Goal: Task Accomplishment & Management: Complete application form

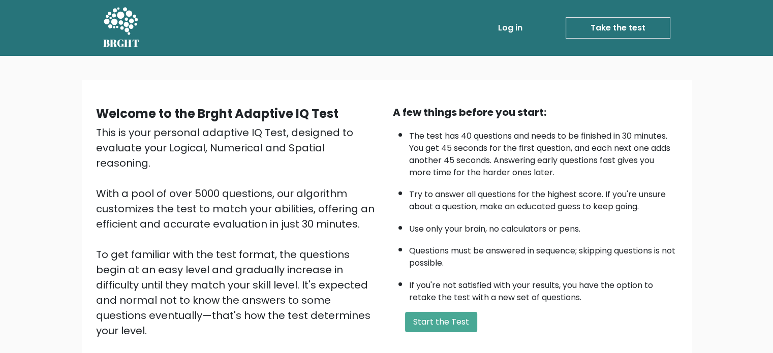
click at [614, 26] on link "Take the test" at bounding box center [618, 27] width 105 height 21
click at [442, 323] on button "Start the Test" at bounding box center [441, 322] width 72 height 20
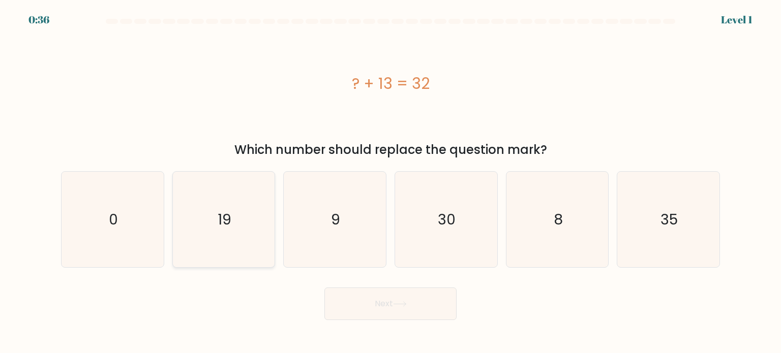
click at [225, 235] on icon "19" at bounding box center [224, 220] width 96 height 96
click at [390, 182] on input "b. 19" at bounding box center [390, 179] width 1 height 5
radio input "true"
click at [379, 304] on button "Next" at bounding box center [390, 304] width 132 height 33
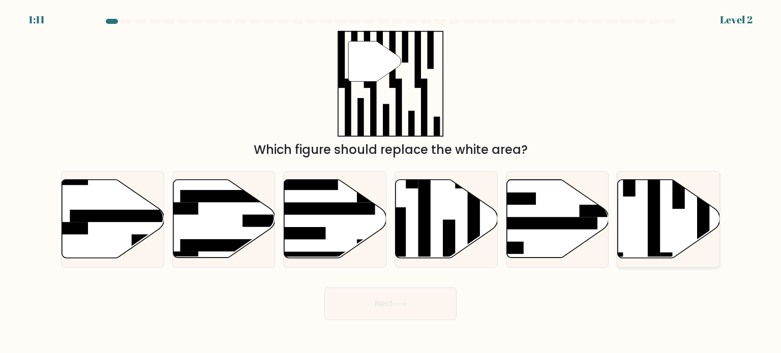
click at [669, 234] on icon at bounding box center [668, 219] width 102 height 78
click at [391, 182] on input "f." at bounding box center [390, 179] width 1 height 5
radio input "true"
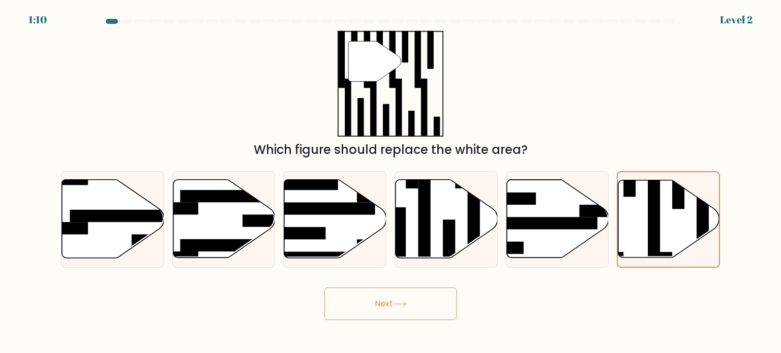
click at [392, 308] on button "Next" at bounding box center [390, 304] width 132 height 33
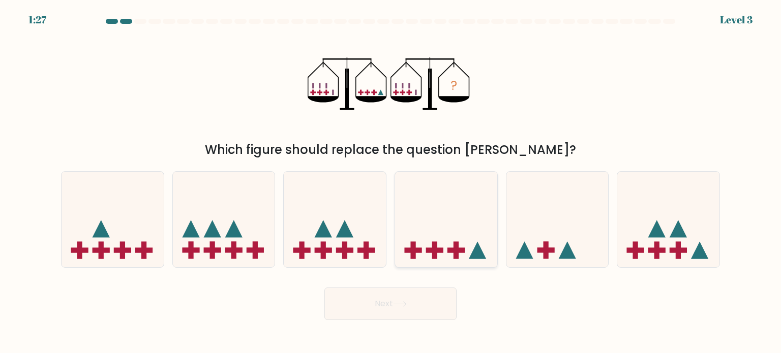
click at [441, 224] on icon at bounding box center [446, 219] width 102 height 84
click at [391, 182] on input "d." at bounding box center [390, 179] width 1 height 5
radio input "true"
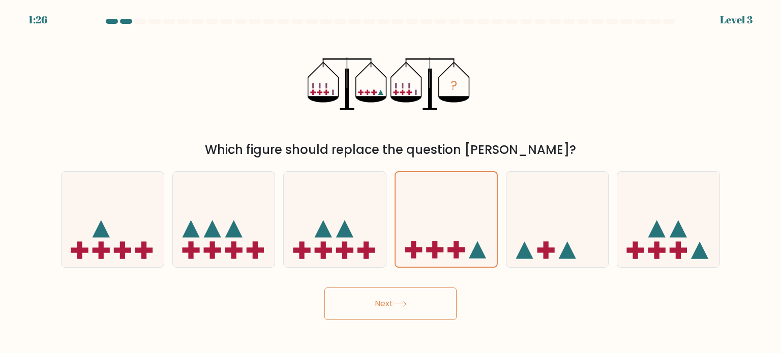
click at [379, 304] on button "Next" at bounding box center [390, 304] width 132 height 33
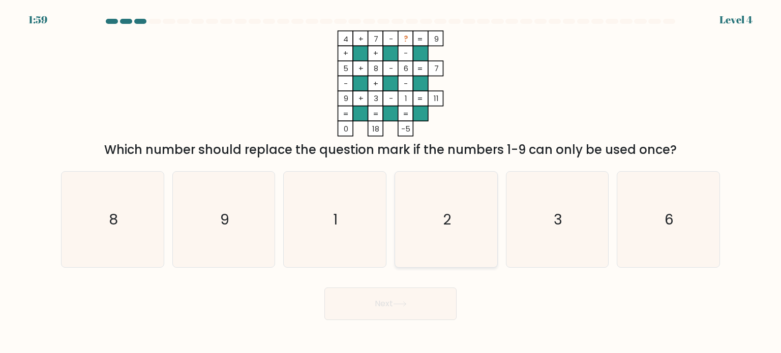
drag, startPoint x: 439, startPoint y: 215, endPoint x: 437, endPoint y: 235, distance: 20.0
click at [439, 217] on icon "2" at bounding box center [446, 220] width 96 height 96
click at [391, 182] on input "d. 2" at bounding box center [390, 179] width 1 height 5
radio input "true"
click at [412, 304] on button "Next" at bounding box center [390, 304] width 132 height 33
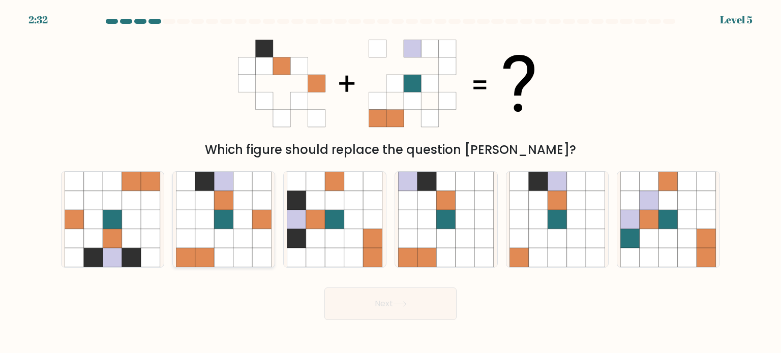
click at [244, 220] on icon at bounding box center [242, 219] width 19 height 19
click at [390, 182] on input "b." at bounding box center [390, 179] width 1 height 5
radio input "true"
click at [403, 302] on icon at bounding box center [400, 304] width 14 height 6
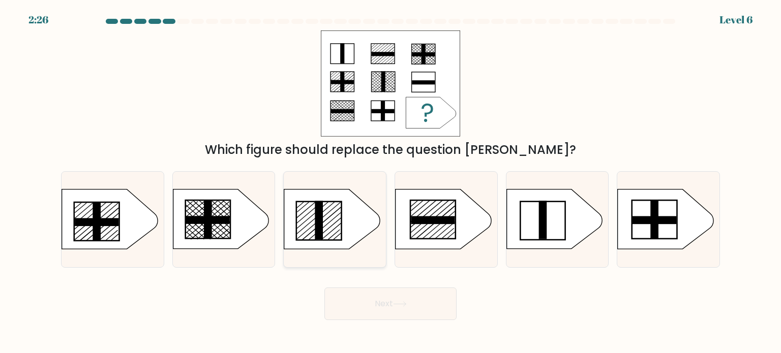
click at [332, 223] on icon at bounding box center [332, 219] width 96 height 59
click at [390, 182] on input "c." at bounding box center [390, 179] width 1 height 5
radio input "true"
click at [416, 302] on button "Next" at bounding box center [390, 304] width 132 height 33
click at [388, 305] on button "Next" at bounding box center [390, 304] width 132 height 33
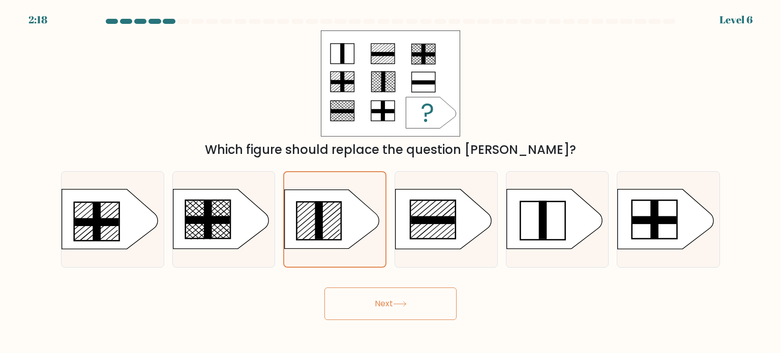
click at [590, 89] on div "Which figure should replace the question mark?" at bounding box center [390, 94] width 671 height 129
click at [381, 301] on button "Next" at bounding box center [390, 304] width 132 height 33
click at [553, 89] on div "Which figure should replace the question mark?" at bounding box center [390, 94] width 671 height 129
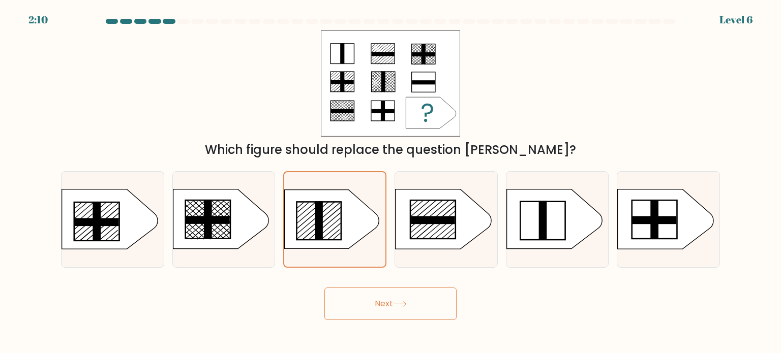
click at [377, 306] on button "Next" at bounding box center [390, 304] width 132 height 33
click at [619, 98] on div "Which figure should replace the question mark?" at bounding box center [390, 94] width 671 height 129
click at [432, 214] on line at bounding box center [429, 216] width 39 height 33
click at [391, 182] on input "d." at bounding box center [390, 179] width 1 height 5
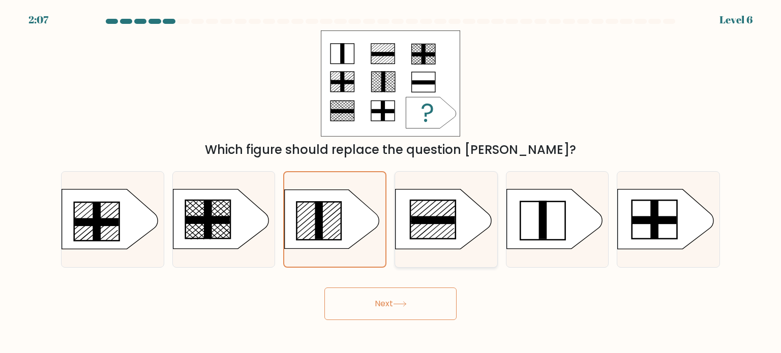
radio input "true"
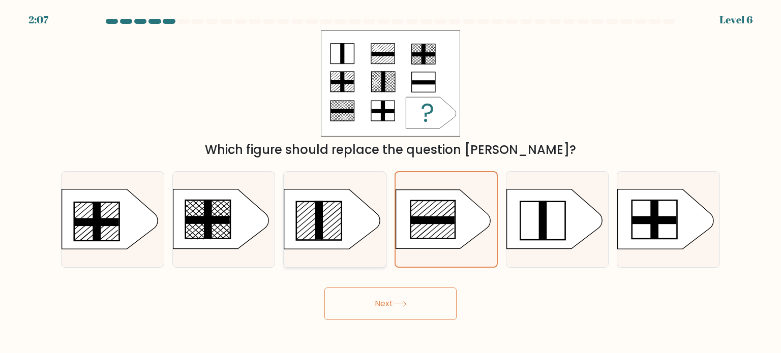
click at [375, 229] on icon at bounding box center [332, 219] width 96 height 59
click at [390, 182] on input "c." at bounding box center [390, 179] width 1 height 5
radio input "true"
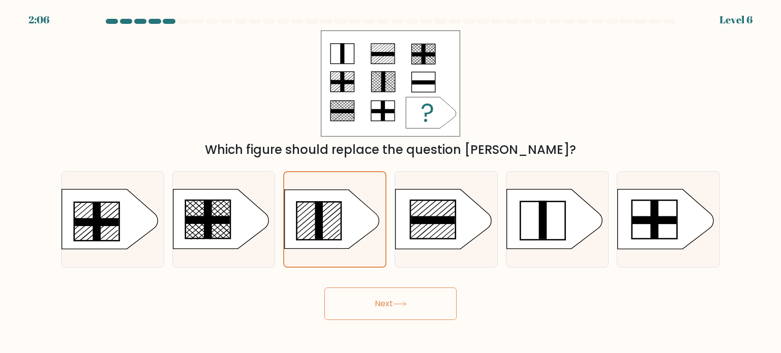
click at [374, 298] on button "Next" at bounding box center [390, 304] width 132 height 33
click at [612, 65] on div "Which figure should replace the question [PERSON_NAME]?" at bounding box center [390, 94] width 671 height 129
click at [432, 118] on icon at bounding box center [431, 112] width 50 height 31
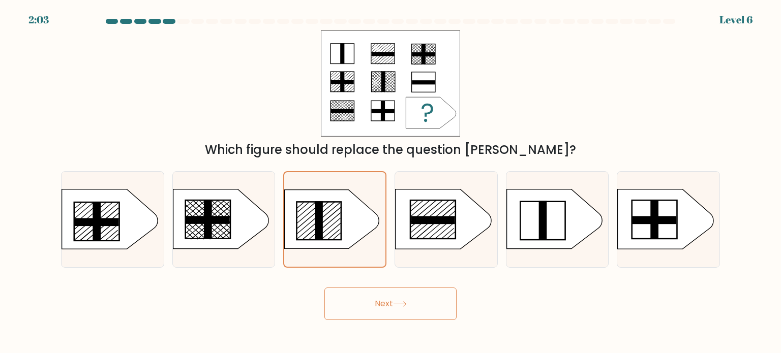
click at [434, 117] on icon at bounding box center [431, 112] width 50 height 31
click at [435, 116] on icon at bounding box center [431, 112] width 50 height 31
click at [502, 97] on div "Which figure should replace the question [PERSON_NAME]?" at bounding box center [390, 94] width 671 height 129
click at [379, 302] on button "Next" at bounding box center [390, 304] width 132 height 33
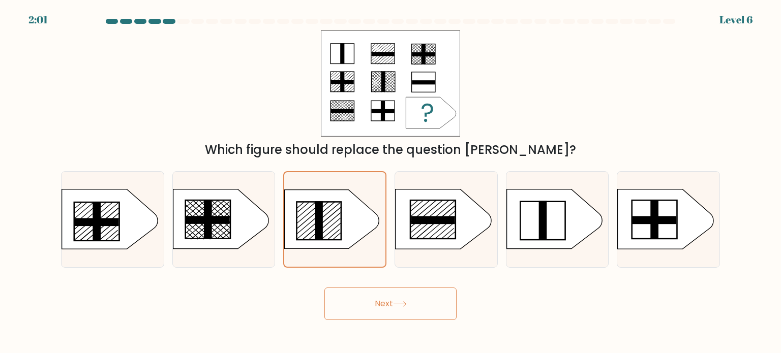
click at [378, 302] on button "Next" at bounding box center [390, 304] width 132 height 33
click at [378, 303] on button "Next" at bounding box center [390, 304] width 132 height 33
click at [324, 288] on button "Next" at bounding box center [390, 304] width 132 height 33
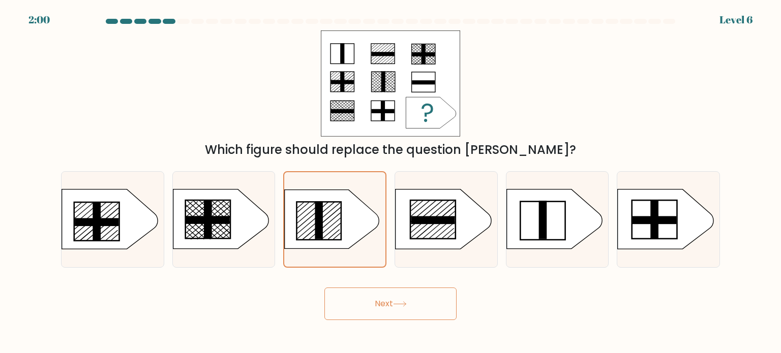
click at [324, 288] on button "Next" at bounding box center [390, 304] width 132 height 33
click at [558, 115] on div "Which figure should replace the question mark?" at bounding box center [390, 94] width 671 height 129
click at [375, 299] on button "Next" at bounding box center [390, 304] width 132 height 33
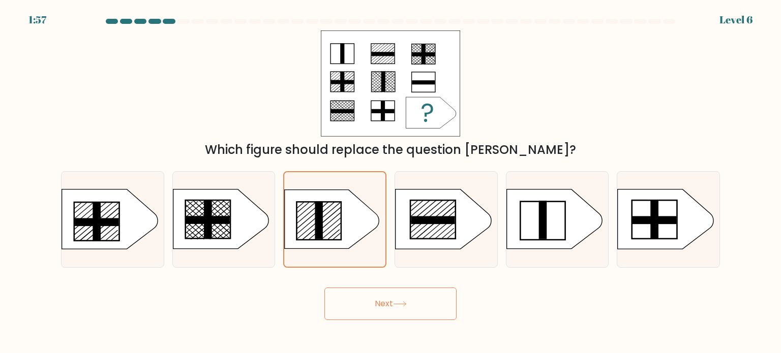
click at [375, 299] on button "Next" at bounding box center [390, 304] width 132 height 33
click at [382, 312] on button "Next" at bounding box center [390, 304] width 132 height 33
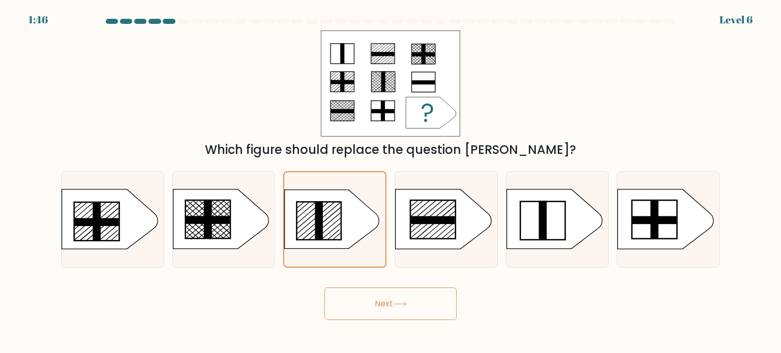
click at [502, 109] on div "Which figure should replace the question mark?" at bounding box center [390, 94] width 671 height 129
click at [397, 297] on button "Next" at bounding box center [390, 304] width 132 height 33
drag, startPoint x: 397, startPoint y: 297, endPoint x: 185, endPoint y: 37, distance: 335.5
click at [397, 294] on button "Next" at bounding box center [390, 304] width 132 height 33
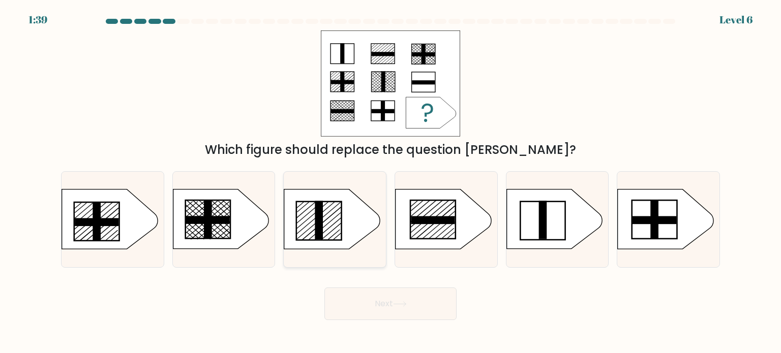
click at [319, 221] on rect at bounding box center [319, 220] width 8 height 39
click at [390, 182] on input "c." at bounding box center [390, 179] width 1 height 5
radio input "true"
click at [367, 300] on button "Next" at bounding box center [390, 304] width 132 height 33
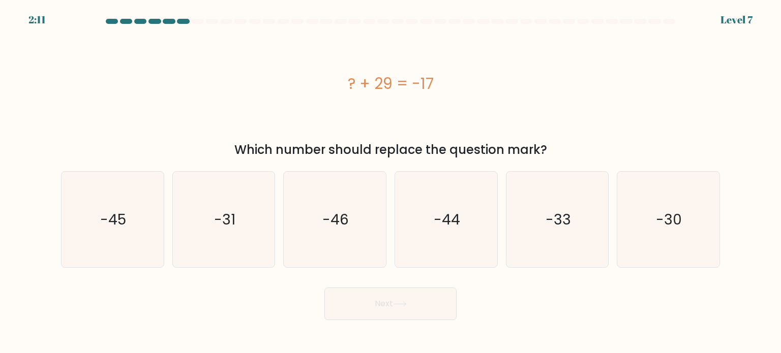
click at [221, 130] on div "? + 29 = -17" at bounding box center [390, 83] width 659 height 106
click at [309, 212] on icon "-46" at bounding box center [335, 220] width 96 height 96
click at [390, 182] on input "c. -46" at bounding box center [390, 179] width 1 height 5
radio input "true"
click at [390, 310] on button "Next" at bounding box center [390, 304] width 132 height 33
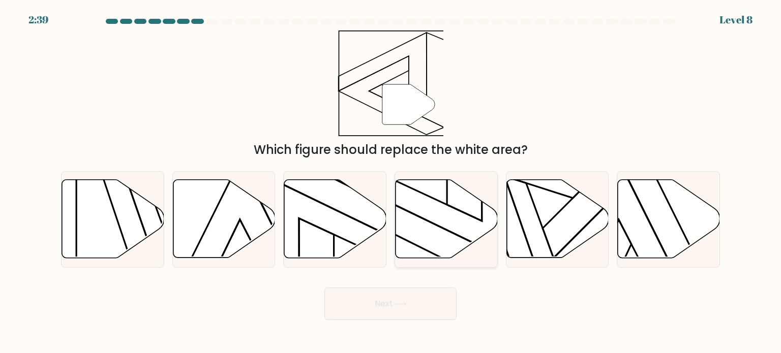
click at [454, 231] on icon at bounding box center [446, 219] width 102 height 78
click at [391, 182] on input "d." at bounding box center [390, 179] width 1 height 5
radio input "true"
click at [392, 303] on button "Next" at bounding box center [390, 304] width 132 height 33
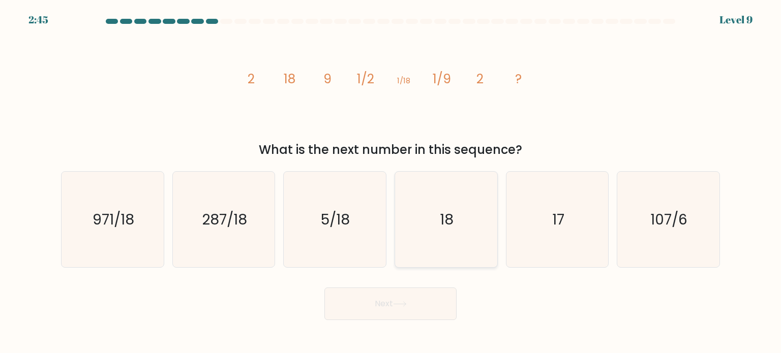
click at [460, 235] on icon "18" at bounding box center [446, 220] width 96 height 96
click at [391, 182] on input "d. 18" at bounding box center [390, 179] width 1 height 5
radio input "true"
click at [413, 304] on button "Next" at bounding box center [390, 304] width 132 height 33
click at [392, 313] on button "Next" at bounding box center [390, 304] width 132 height 33
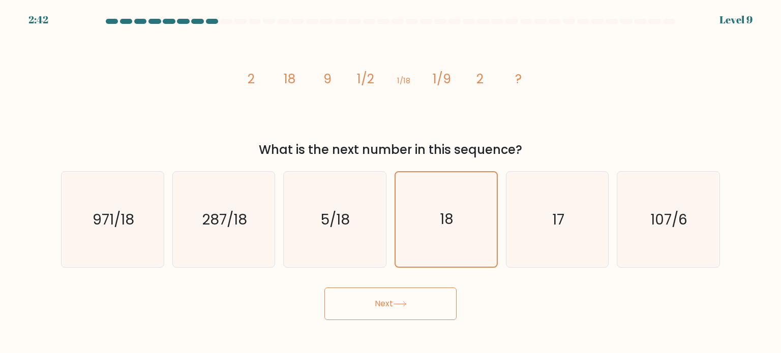
click at [392, 313] on button "Next" at bounding box center [390, 304] width 132 height 33
click at [392, 319] on button "Next" at bounding box center [390, 304] width 132 height 33
click at [391, 315] on button "Next" at bounding box center [390, 304] width 132 height 33
click at [455, 250] on icon "18" at bounding box center [446, 220] width 96 height 96
click at [391, 182] on input "d. 18" at bounding box center [390, 179] width 1 height 5
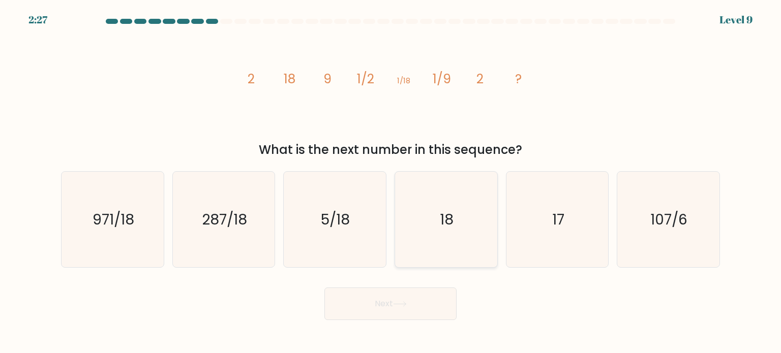
radio input "true"
click at [419, 305] on button "Next" at bounding box center [390, 304] width 132 height 33
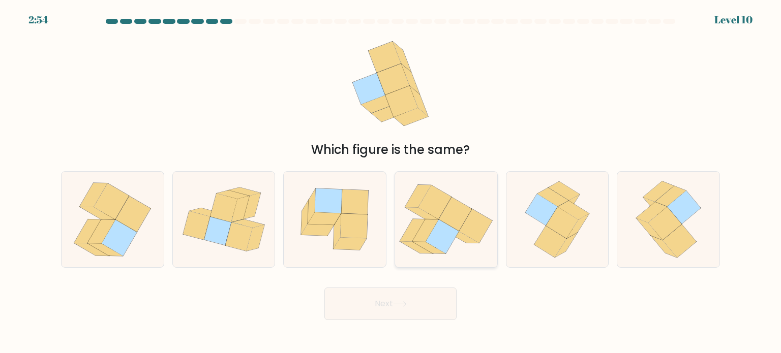
click at [461, 223] on icon at bounding box center [455, 215] width 33 height 34
click at [391, 182] on input "d." at bounding box center [390, 179] width 1 height 5
radio input "true"
click at [378, 313] on button "Next" at bounding box center [390, 304] width 132 height 33
click at [399, 300] on button "Next" at bounding box center [390, 304] width 132 height 33
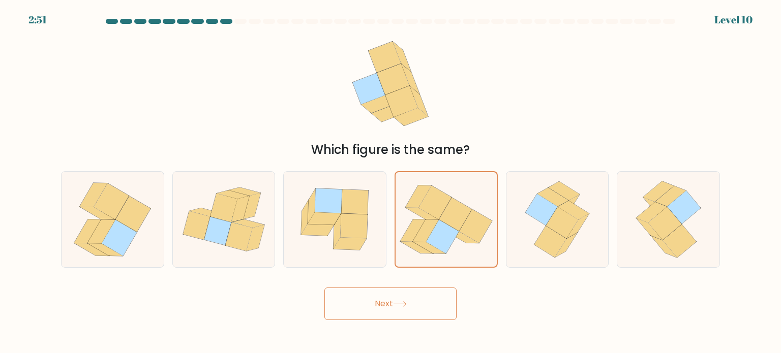
click at [399, 300] on button "Next" at bounding box center [390, 304] width 132 height 33
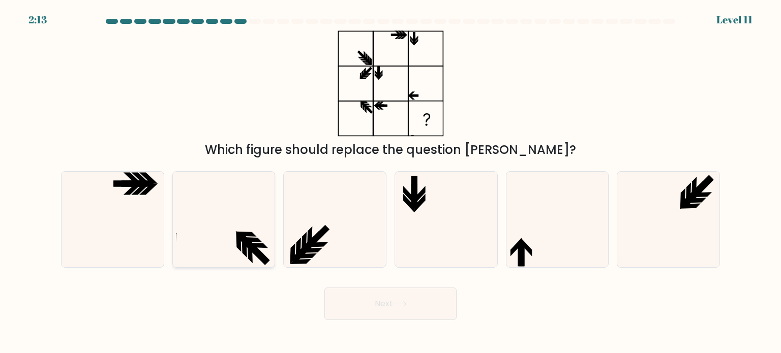
click at [223, 219] on icon at bounding box center [224, 220] width 96 height 96
click at [390, 182] on input "b." at bounding box center [390, 179] width 1 height 5
radio input "true"
click at [352, 223] on icon at bounding box center [335, 220] width 96 height 96
click at [390, 182] on input "c." at bounding box center [390, 179] width 1 height 5
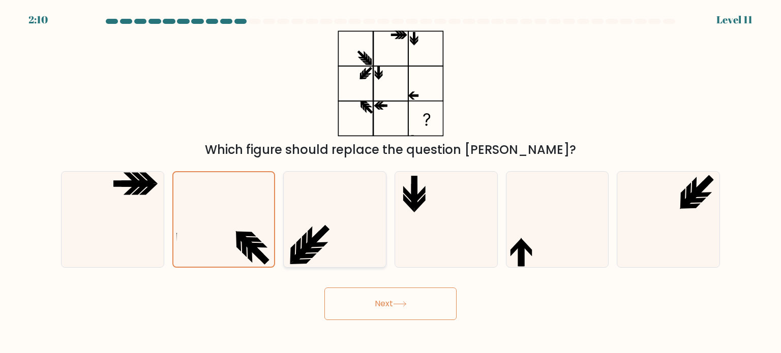
radio input "true"
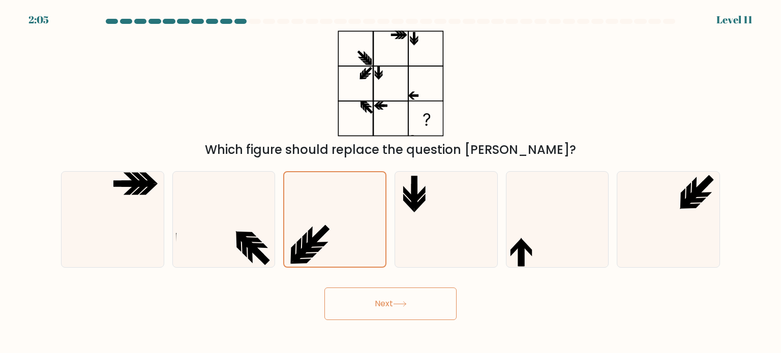
click at [404, 304] on icon at bounding box center [399, 304] width 12 height 5
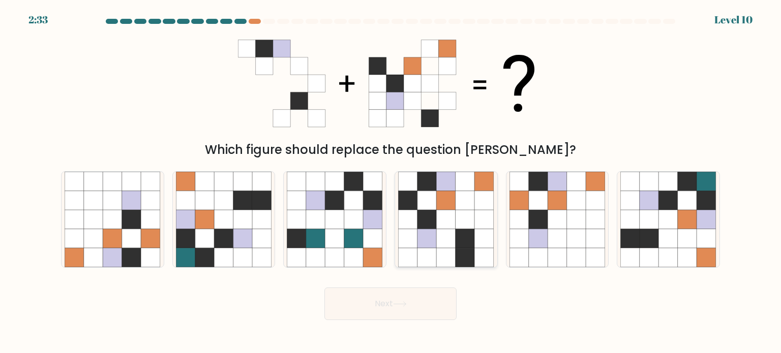
click at [456, 216] on icon at bounding box center [464, 219] width 19 height 19
click at [391, 182] on input "d." at bounding box center [390, 179] width 1 height 5
radio input "true"
click at [413, 315] on button "Next" at bounding box center [390, 304] width 132 height 33
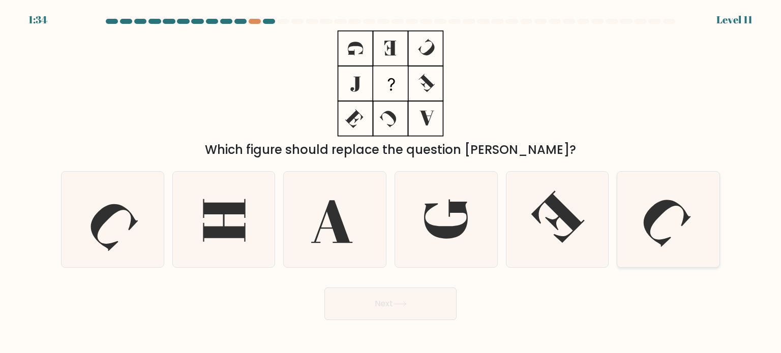
click at [663, 219] on icon at bounding box center [668, 220] width 96 height 96
click at [391, 182] on input "f." at bounding box center [390, 179] width 1 height 5
radio input "true"
click at [424, 292] on button "Next" at bounding box center [390, 304] width 132 height 33
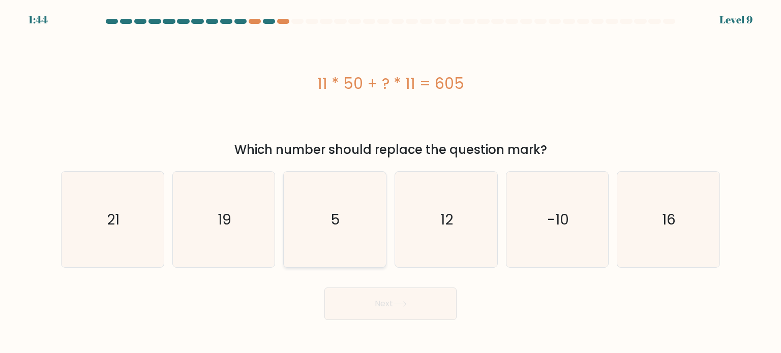
click at [315, 239] on icon "5" at bounding box center [335, 220] width 96 height 96
click at [390, 182] on input "c. 5" at bounding box center [390, 179] width 1 height 5
radio input "true"
click at [381, 312] on button "Next" at bounding box center [390, 304] width 132 height 33
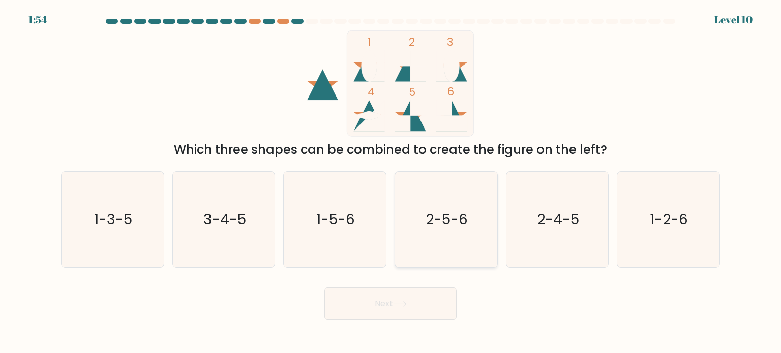
click at [451, 227] on text "2-5-6" at bounding box center [447, 219] width 42 height 20
click at [391, 182] on input "d. 2-5-6" at bounding box center [390, 179] width 1 height 5
radio input "true"
click at [403, 325] on body "1:54 Level 10" at bounding box center [390, 176] width 781 height 353
click at [403, 311] on button "Next" at bounding box center [390, 304] width 132 height 33
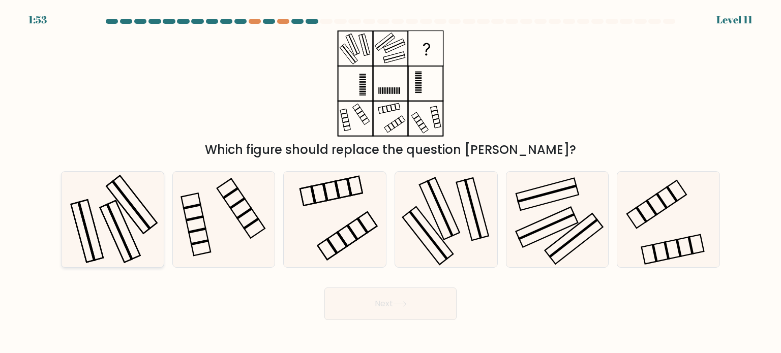
click at [109, 224] on icon at bounding box center [113, 220] width 96 height 96
click at [390, 182] on input "a." at bounding box center [390, 179] width 1 height 5
radio input "true"
click at [379, 307] on button "Next" at bounding box center [390, 304] width 132 height 33
click at [417, 304] on button "Next" at bounding box center [390, 304] width 132 height 33
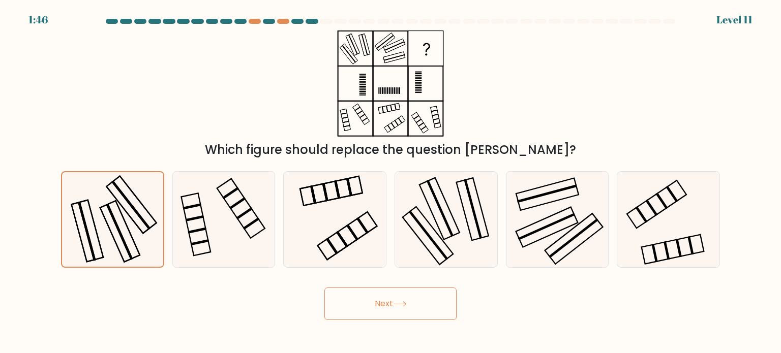
click at [365, 308] on button "Next" at bounding box center [390, 304] width 132 height 33
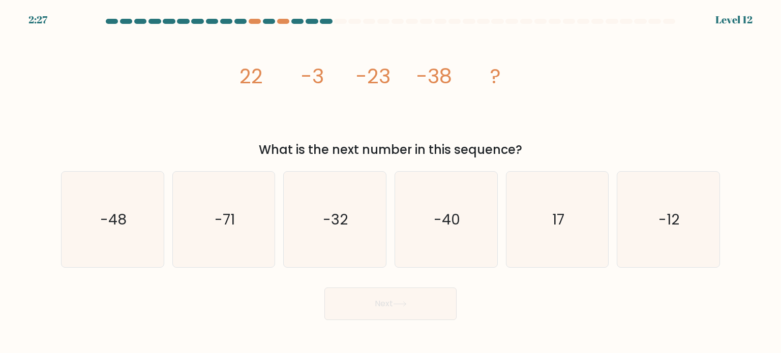
click at [165, 101] on div "image/svg+xml 22 -3 -23 -38 ? What is the next number in this sequence?" at bounding box center [390, 94] width 671 height 129
drag, startPoint x: 574, startPoint y: 26, endPoint x: 578, endPoint y: 33, distance: 7.5
click at [574, 27] on div at bounding box center [390, 23] width 671 height 9
click at [118, 203] on icon "-48" at bounding box center [113, 220] width 96 height 96
click at [390, 182] on input "a. -48" at bounding box center [390, 179] width 1 height 5
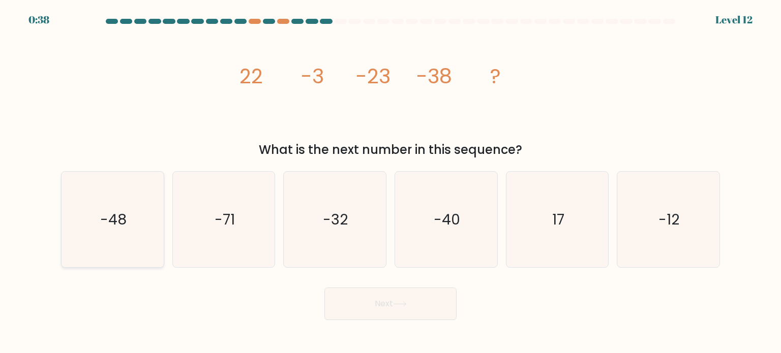
radio input "true"
click at [368, 297] on button "Next" at bounding box center [390, 304] width 132 height 33
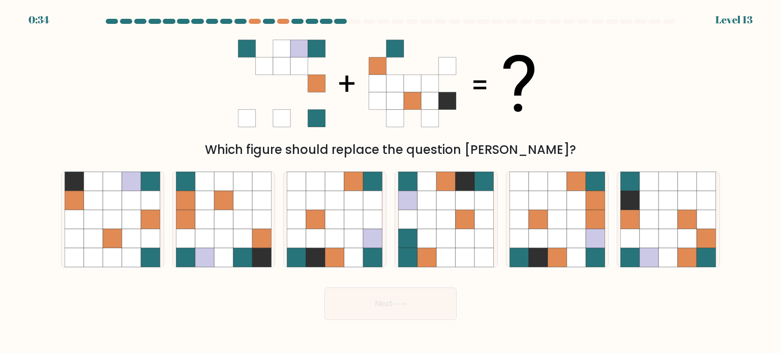
click at [405, 307] on button "Next" at bounding box center [390, 304] width 132 height 33
click at [227, 320] on div "Next" at bounding box center [390, 300] width 671 height 40
click at [443, 220] on icon at bounding box center [446, 219] width 19 height 19
click at [391, 182] on input "d." at bounding box center [390, 179] width 1 height 5
radio input "true"
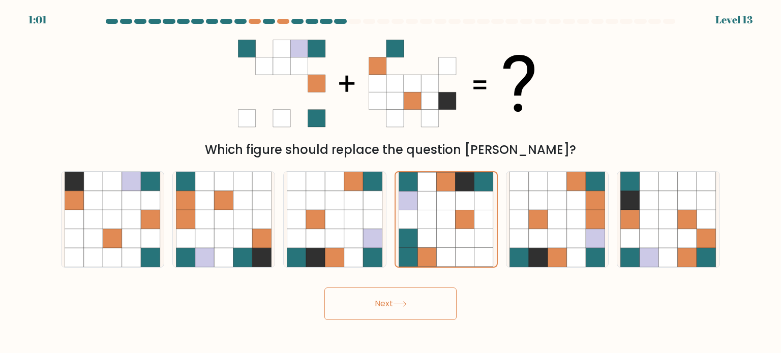
click at [401, 294] on button "Next" at bounding box center [390, 304] width 132 height 33
click at [356, 300] on button "Next" at bounding box center [390, 304] width 132 height 33
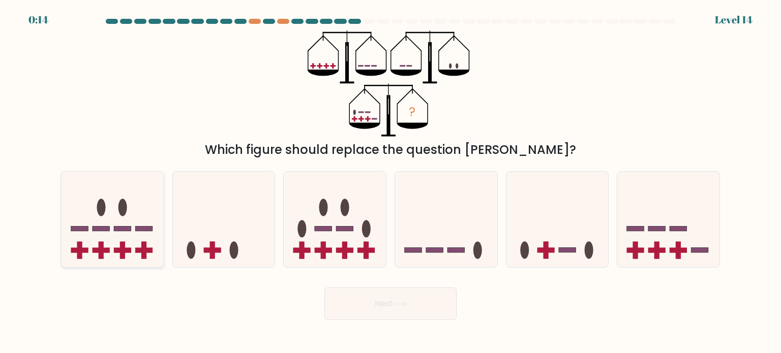
click at [132, 199] on icon at bounding box center [112, 219] width 102 height 84
click at [390, 182] on input "a." at bounding box center [390, 179] width 1 height 5
radio input "true"
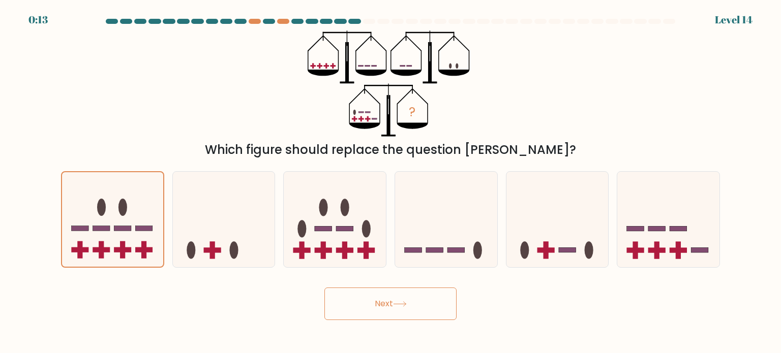
click at [375, 299] on button "Next" at bounding box center [390, 304] width 132 height 33
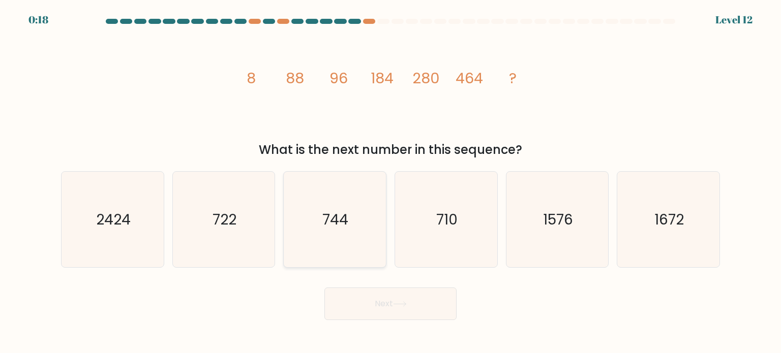
click at [272, 254] on div "722" at bounding box center [223, 219] width 103 height 97
click at [390, 182] on input "b. 722" at bounding box center [390, 179] width 1 height 5
radio input "true"
click at [323, 234] on icon "744" at bounding box center [335, 220] width 96 height 96
click at [390, 182] on input "c. 744" at bounding box center [390, 179] width 1 height 5
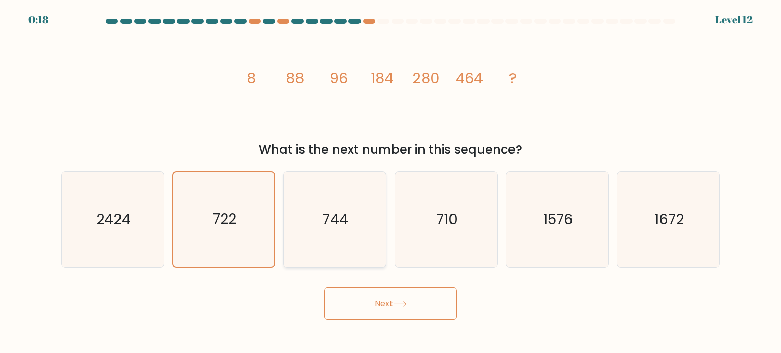
radio input "true"
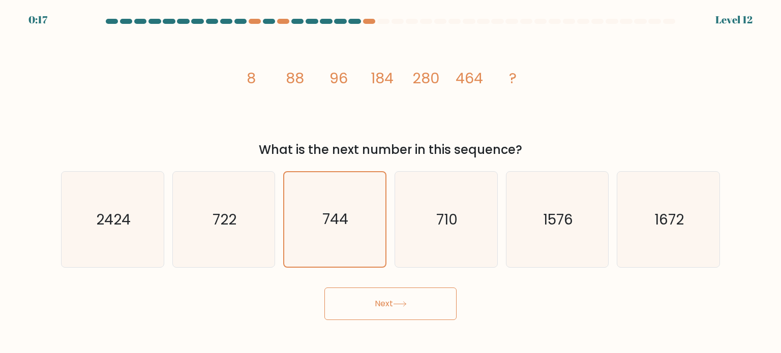
click at [354, 299] on button "Next" at bounding box center [390, 304] width 132 height 33
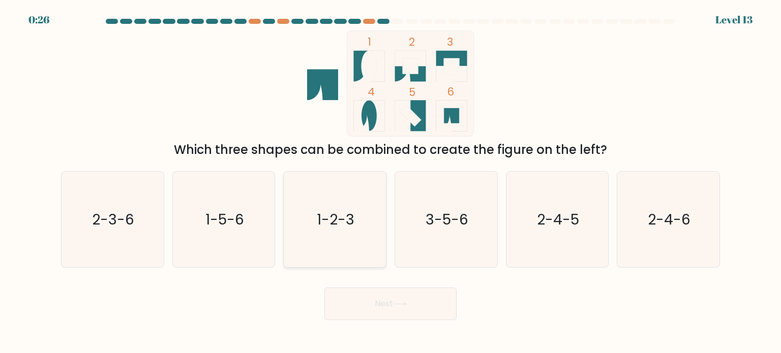
click at [343, 222] on text "1-2-3" at bounding box center [336, 219] width 38 height 20
click at [390, 182] on input "c. 1-2-3" at bounding box center [390, 179] width 1 height 5
radio input "true"
click at [362, 305] on button "Next" at bounding box center [390, 304] width 132 height 33
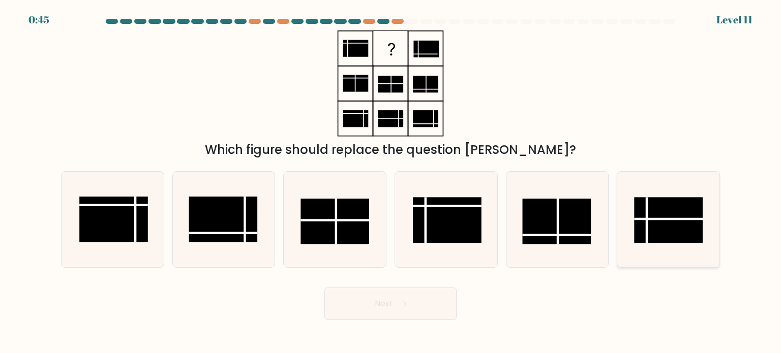
click at [688, 215] on rect at bounding box center [668, 220] width 69 height 46
click at [391, 182] on input "f." at bounding box center [390, 179] width 1 height 5
radio input "true"
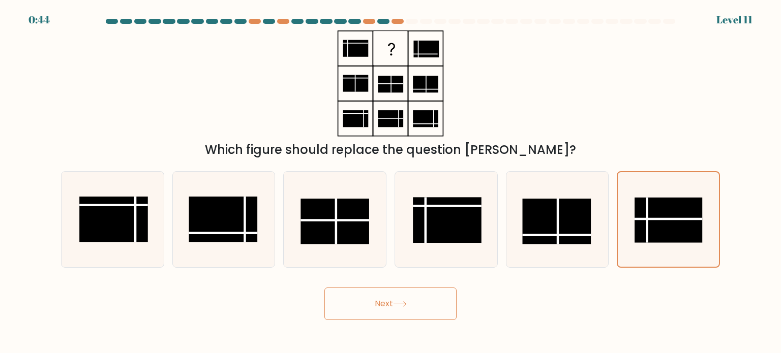
click at [414, 305] on button "Next" at bounding box center [390, 304] width 132 height 33
click at [382, 306] on button "Next" at bounding box center [390, 304] width 132 height 33
click at [391, 308] on button "Next" at bounding box center [390, 304] width 132 height 33
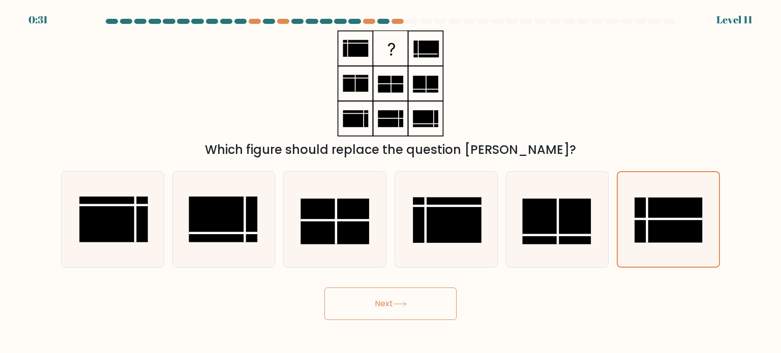
click at [391, 308] on button "Next" at bounding box center [390, 304] width 132 height 33
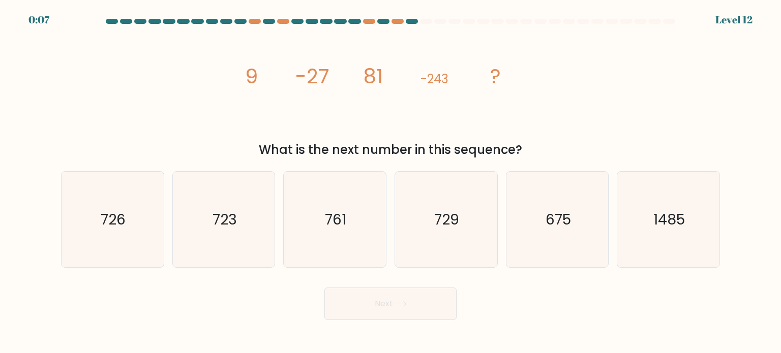
click at [693, 97] on div "image/svg+xml 9 -27 81 -243 ? What is the next number in this sequence?" at bounding box center [390, 94] width 671 height 129
click at [241, 232] on icon "723" at bounding box center [224, 220] width 96 height 96
click at [390, 182] on input "b. 723" at bounding box center [390, 179] width 1 height 5
radio input "true"
click at [401, 304] on icon at bounding box center [400, 304] width 14 height 6
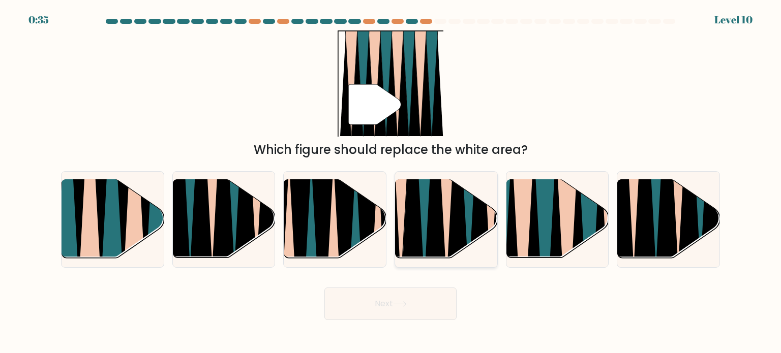
click at [455, 204] on icon at bounding box center [457, 179] width 22 height 204
click at [391, 182] on input "d." at bounding box center [390, 179] width 1 height 5
radio input "true"
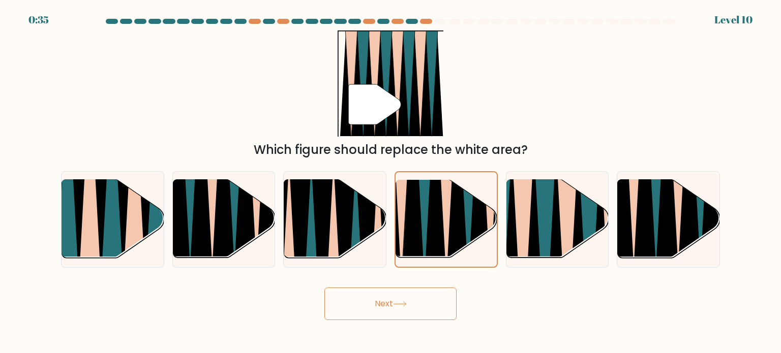
click at [394, 292] on button "Next" at bounding box center [390, 304] width 132 height 33
click at [405, 313] on button "Next" at bounding box center [390, 304] width 132 height 33
click at [416, 302] on button "Next" at bounding box center [390, 304] width 132 height 33
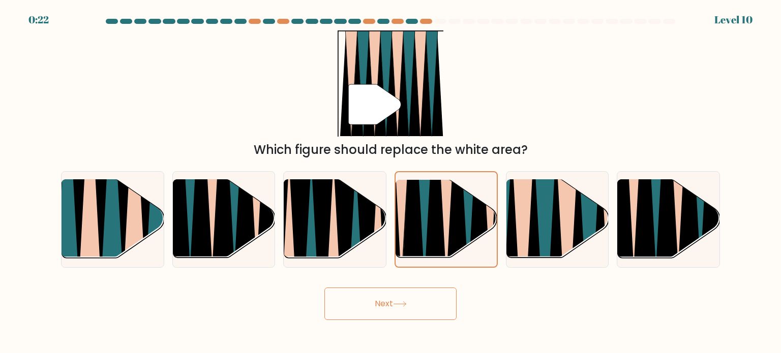
click at [416, 302] on button "Next" at bounding box center [390, 304] width 132 height 33
click at [397, 97] on icon at bounding box center [397, 83] width 12 height 105
drag, startPoint x: 452, startPoint y: 205, endPoint x: 447, endPoint y: 210, distance: 7.2
click at [452, 205] on icon at bounding box center [457, 179] width 22 height 202
click at [391, 182] on input "d." at bounding box center [390, 179] width 1 height 5
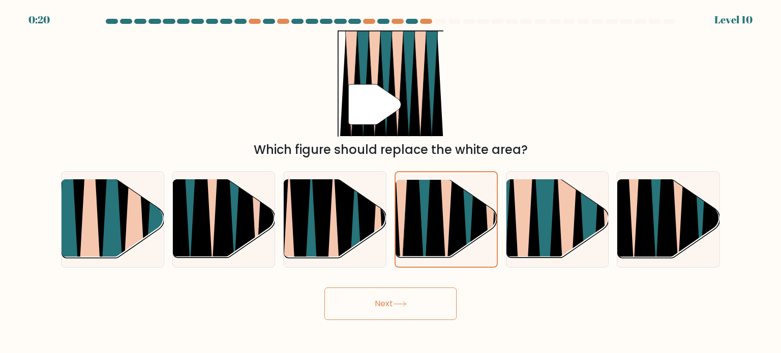
click at [388, 307] on button "Next" at bounding box center [390, 304] width 132 height 33
click at [435, 211] on icon at bounding box center [435, 179] width 22 height 202
click at [391, 182] on input "d." at bounding box center [390, 179] width 1 height 5
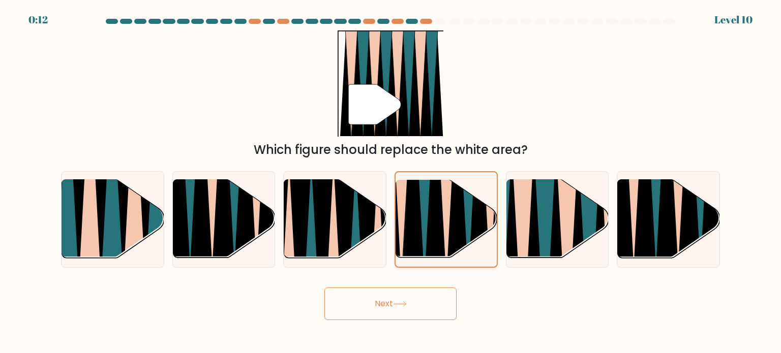
click at [435, 211] on icon at bounding box center [435, 179] width 22 height 202
click at [391, 182] on input "d." at bounding box center [390, 179] width 1 height 5
click at [435, 211] on icon at bounding box center [435, 179] width 22 height 202
click at [391, 182] on input "d." at bounding box center [390, 179] width 1 height 5
click at [407, 308] on button "Next" at bounding box center [390, 304] width 132 height 33
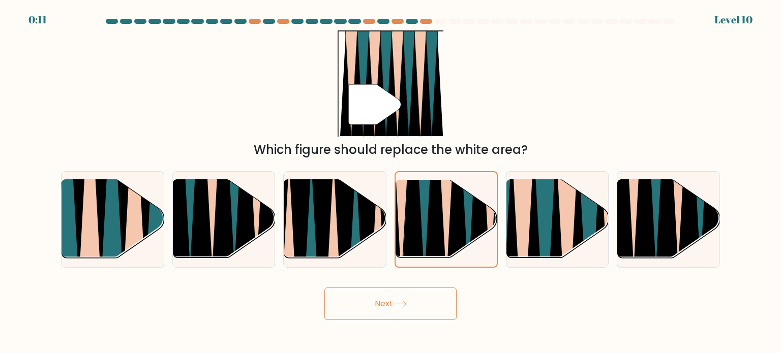
click at [407, 308] on button "Next" at bounding box center [390, 304] width 132 height 33
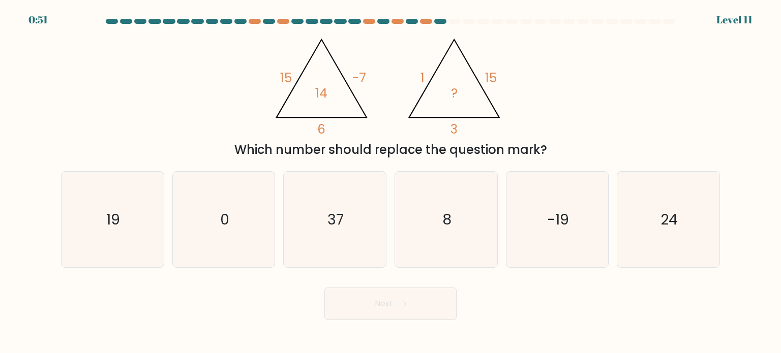
drag, startPoint x: 558, startPoint y: 100, endPoint x: 565, endPoint y: 101, distance: 7.8
click at [559, 100] on div "@import url('https://fonts.googleapis.com/css?family=Abril+Fatface:400,100,100i…" at bounding box center [390, 94] width 671 height 129
click at [535, 229] on icon "-19" at bounding box center [557, 220] width 96 height 96
click at [391, 182] on input "e. -19" at bounding box center [390, 179] width 1 height 5
radio input "true"
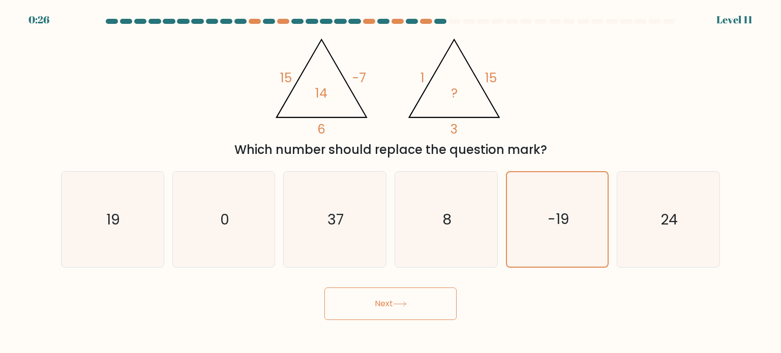
click at [591, 123] on div "@import url('https://fonts.googleapis.com/css?family=Abril+Fatface:400,100,100i…" at bounding box center [390, 94] width 671 height 129
click at [199, 328] on body "0:06 Level 11" at bounding box center [390, 176] width 781 height 353
click at [432, 225] on icon "8" at bounding box center [446, 220] width 96 height 96
click at [391, 182] on input "d. 8" at bounding box center [390, 179] width 1 height 5
radio input "true"
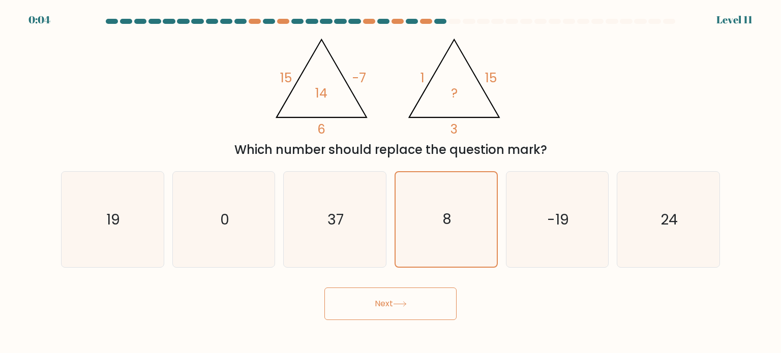
click at [382, 300] on button "Next" at bounding box center [390, 304] width 132 height 33
click at [390, 311] on button "Next" at bounding box center [390, 304] width 132 height 33
click at [429, 309] on button "Next" at bounding box center [390, 304] width 132 height 33
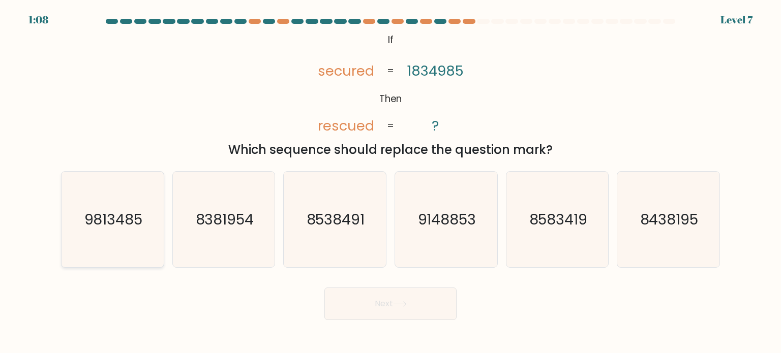
click at [121, 228] on text "9813485" at bounding box center [113, 219] width 58 height 20
click at [390, 182] on input "a. 9813485" at bounding box center [390, 179] width 1 height 5
radio input "true"
click at [392, 302] on button "Next" at bounding box center [390, 304] width 132 height 33
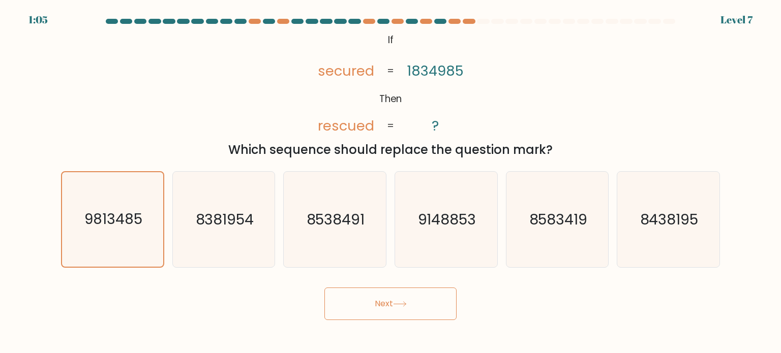
click at [396, 311] on button "Next" at bounding box center [390, 304] width 132 height 33
click at [394, 302] on button "Next" at bounding box center [390, 304] width 132 height 33
click at [324, 288] on button "Next" at bounding box center [390, 304] width 132 height 33
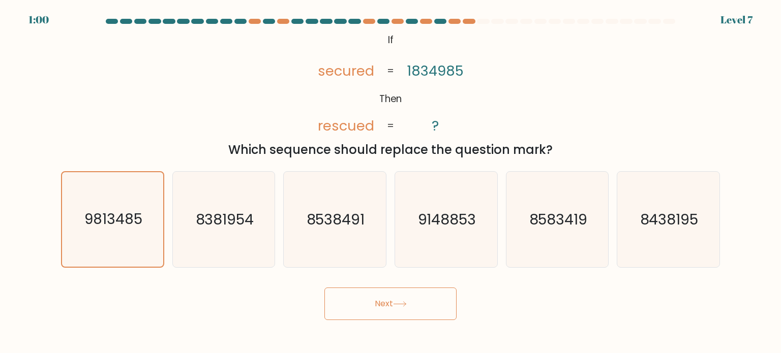
click at [324, 288] on button "Next" at bounding box center [390, 304] width 132 height 33
click at [395, 301] on icon at bounding box center [400, 304] width 14 height 6
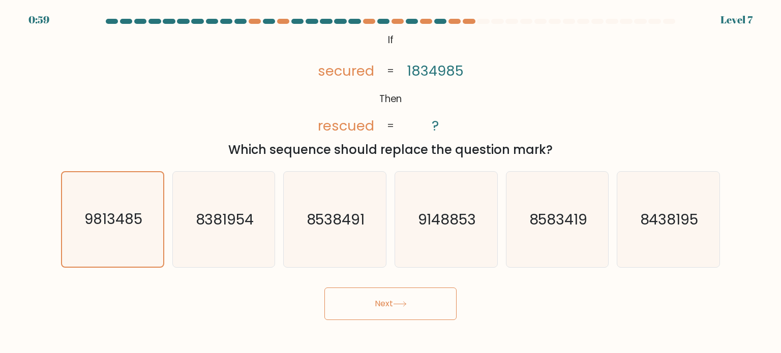
drag, startPoint x: 395, startPoint y: 301, endPoint x: 303, endPoint y: 72, distance: 247.4
click at [394, 301] on button "Next" at bounding box center [390, 304] width 132 height 33
click at [163, 96] on div "@import url('[URL][DOMAIN_NAME]); If Then secured rescued 1834985 ? = = Which s…" at bounding box center [390, 94] width 671 height 129
drag, startPoint x: 163, startPoint y: 96, endPoint x: 171, endPoint y: 92, distance: 8.2
click at [163, 96] on div "@import url('[URL][DOMAIN_NAME]); If Then secured rescued 1834985 ? = = Which s…" at bounding box center [390, 94] width 671 height 129
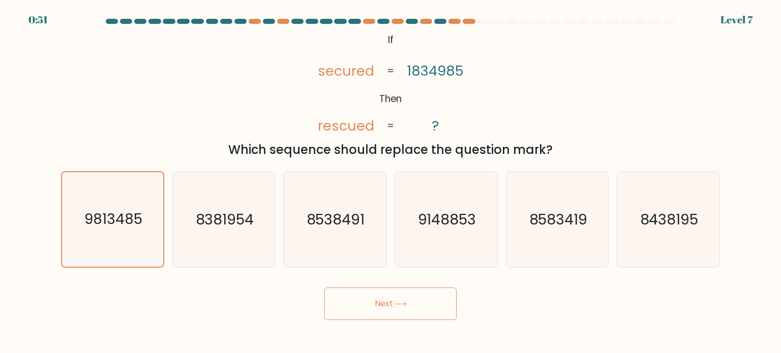
click at [391, 298] on button "Next" at bounding box center [390, 304] width 132 height 33
click at [382, 310] on button "Next" at bounding box center [390, 304] width 132 height 33
click at [382, 311] on button "Next" at bounding box center [390, 304] width 132 height 33
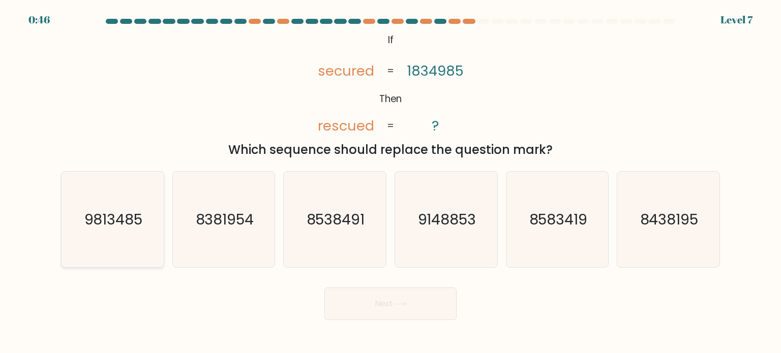
click at [117, 240] on icon "9813485" at bounding box center [113, 220] width 96 height 96
click at [390, 182] on input "a. 9813485" at bounding box center [390, 179] width 1 height 5
radio input "true"
click at [389, 300] on button "Next" at bounding box center [390, 304] width 132 height 33
click at [385, 296] on button "Next" at bounding box center [390, 304] width 132 height 33
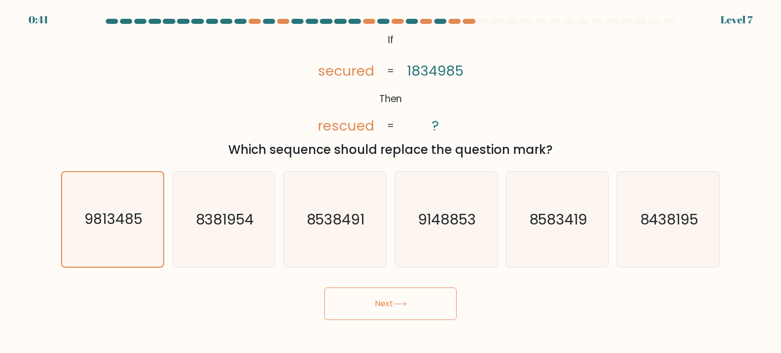
click at [385, 296] on button "Next" at bounding box center [390, 304] width 132 height 33
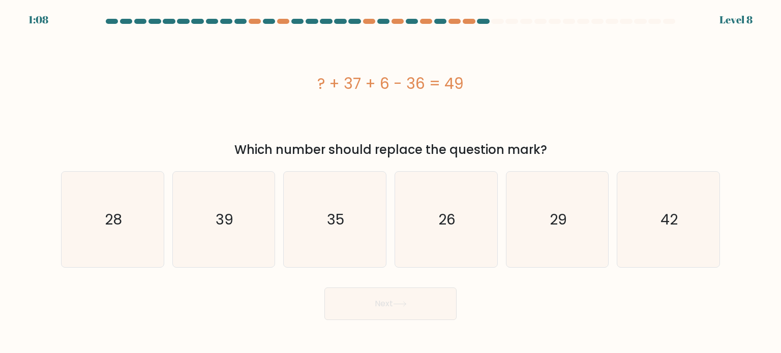
drag, startPoint x: 140, startPoint y: 308, endPoint x: 193, endPoint y: 312, distance: 53.5
click at [140, 308] on div "Next" at bounding box center [390, 300] width 671 height 40
click at [669, 222] on text "42" at bounding box center [668, 219] width 17 height 20
click at [391, 182] on input "f. 42" at bounding box center [390, 179] width 1 height 5
radio input "true"
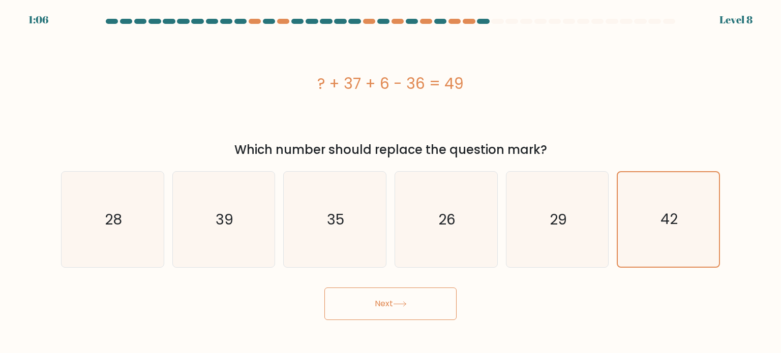
click at [399, 316] on button "Next" at bounding box center [390, 304] width 132 height 33
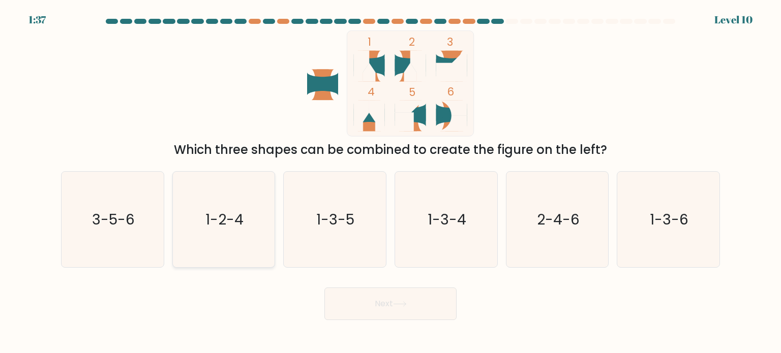
click at [222, 223] on text "1-2-4" at bounding box center [224, 219] width 38 height 20
click at [390, 182] on input "b. 1-2-4" at bounding box center [390, 179] width 1 height 5
radio input "true"
click at [390, 303] on button "Next" at bounding box center [390, 304] width 132 height 33
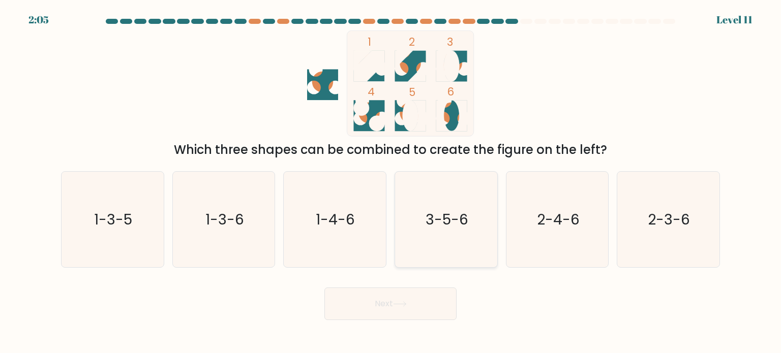
click at [436, 233] on icon "3-5-6" at bounding box center [446, 220] width 96 height 96
click at [391, 182] on input "d. 3-5-6" at bounding box center [390, 179] width 1 height 5
radio input "true"
click at [411, 299] on button "Next" at bounding box center [390, 304] width 132 height 33
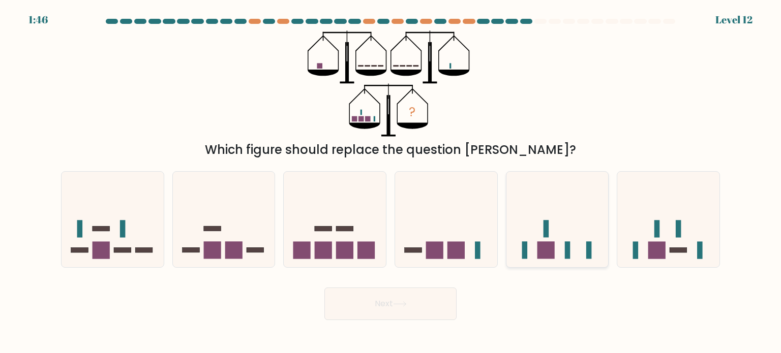
click at [536, 243] on icon at bounding box center [557, 219] width 102 height 84
click at [391, 182] on input "e." at bounding box center [390, 179] width 1 height 5
radio input "true"
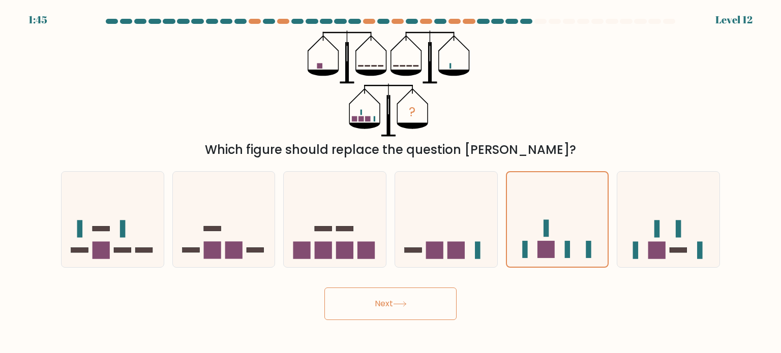
click at [400, 311] on button "Next" at bounding box center [390, 304] width 132 height 33
click at [378, 306] on button "Next" at bounding box center [390, 304] width 132 height 33
click at [377, 306] on button "Next" at bounding box center [390, 304] width 132 height 33
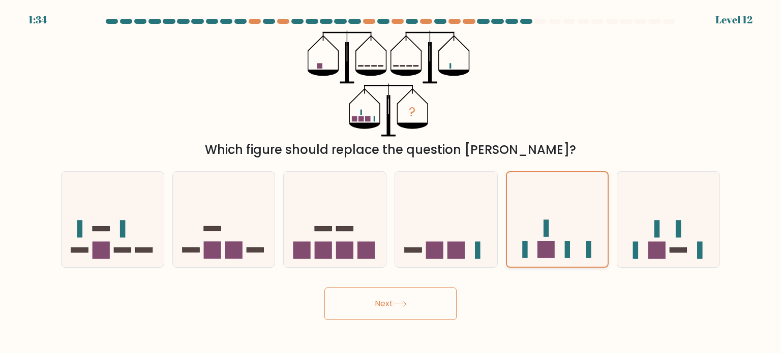
click at [560, 215] on icon at bounding box center [557, 219] width 101 height 84
click at [391, 182] on input "e." at bounding box center [390, 179] width 1 height 5
click at [560, 215] on icon at bounding box center [557, 219] width 101 height 84
click at [391, 182] on input "e." at bounding box center [390, 179] width 1 height 5
click at [560, 215] on icon at bounding box center [557, 219] width 101 height 84
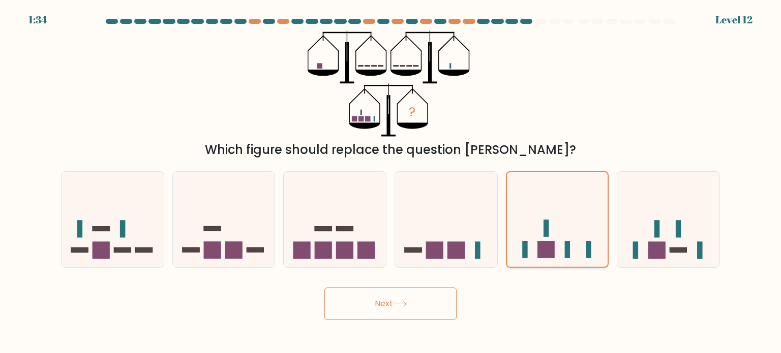
click at [391, 182] on input "e." at bounding box center [390, 179] width 1 height 5
click at [412, 297] on button "Next" at bounding box center [390, 304] width 132 height 33
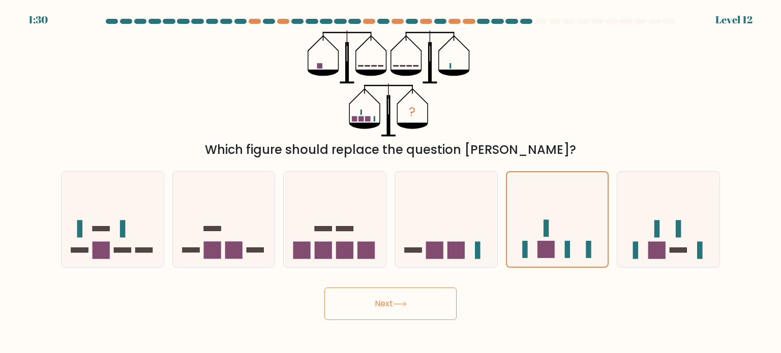
click at [420, 302] on button "Next" at bounding box center [390, 304] width 132 height 33
click at [369, 307] on button "Next" at bounding box center [390, 304] width 132 height 33
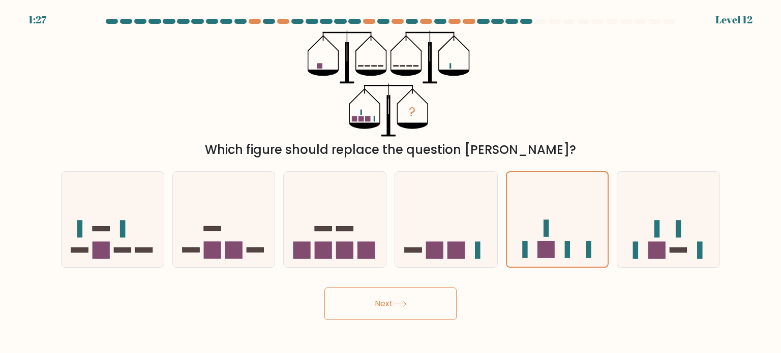
click at [369, 307] on button "Next" at bounding box center [390, 304] width 132 height 33
click at [410, 318] on button "Next" at bounding box center [390, 304] width 132 height 33
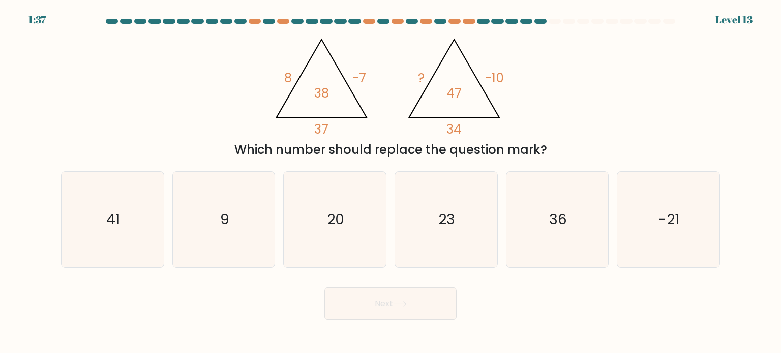
click at [172, 119] on div "@import url('https://fonts.googleapis.com/css?family=Abril+Fatface:400,100,100i…" at bounding box center [390, 94] width 671 height 129
click at [584, 121] on div "@import url('https://fonts.googleapis.com/css?family=Abril+Fatface:400,100,100i…" at bounding box center [390, 94] width 671 height 129
drag, startPoint x: 114, startPoint y: 108, endPoint x: 328, endPoint y: 156, distance: 219.2
click at [115, 109] on div "@import url('https://fonts.googleapis.com/css?family=Abril+Fatface:400,100,100i…" at bounding box center [390, 94] width 671 height 129
click at [242, 238] on icon "9" at bounding box center [224, 220] width 96 height 96
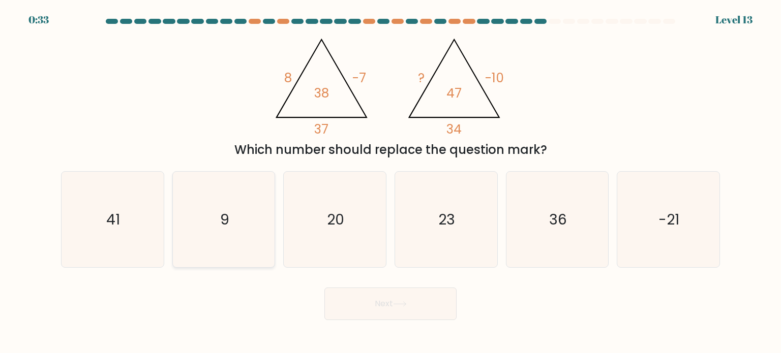
click at [390, 182] on input "b. 9" at bounding box center [390, 179] width 1 height 5
radio input "true"
click at [388, 311] on button "Next" at bounding box center [390, 304] width 132 height 33
click at [416, 309] on button "Next" at bounding box center [390, 304] width 132 height 33
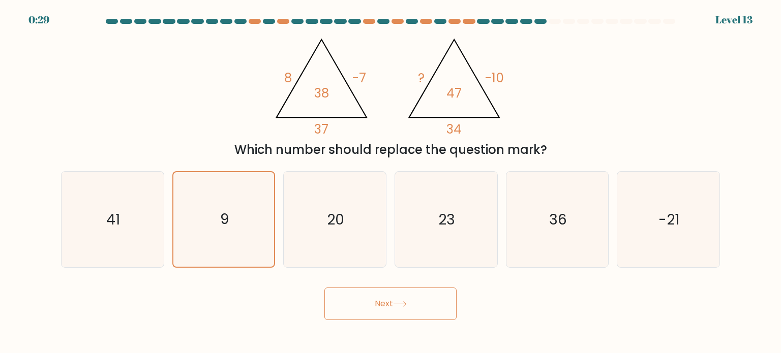
click at [416, 309] on button "Next" at bounding box center [390, 304] width 132 height 33
click at [391, 302] on button "Next" at bounding box center [390, 304] width 132 height 33
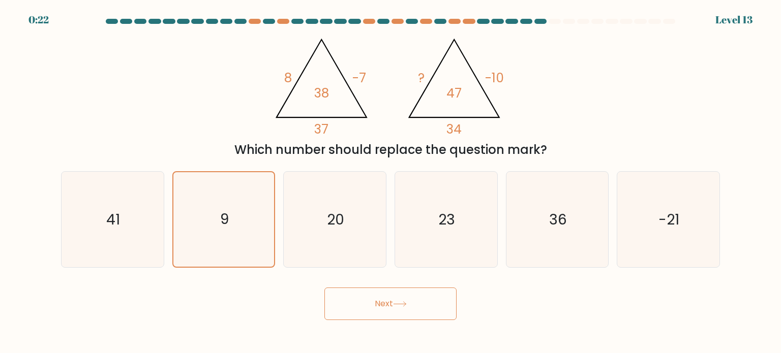
click at [391, 302] on button "Next" at bounding box center [390, 304] width 132 height 33
click at [604, 78] on div "@import url('https://fonts.googleapis.com/css?family=Abril+Fatface:400,100,100i…" at bounding box center [390, 94] width 671 height 129
click at [230, 187] on icon "9" at bounding box center [224, 220] width 96 height 96
click at [390, 182] on input "b. 9" at bounding box center [390, 179] width 1 height 5
radio input "true"
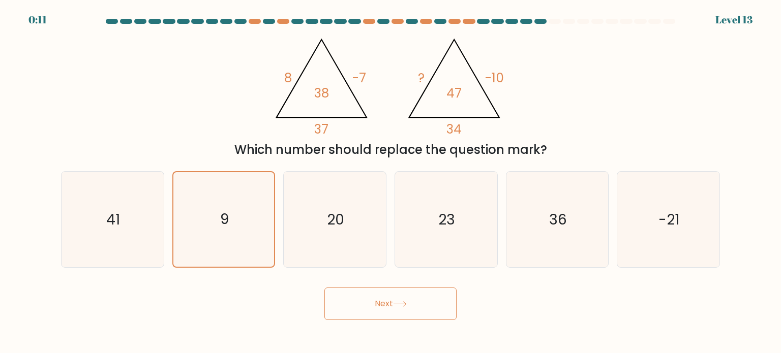
click at [356, 304] on button "Next" at bounding box center [390, 304] width 132 height 33
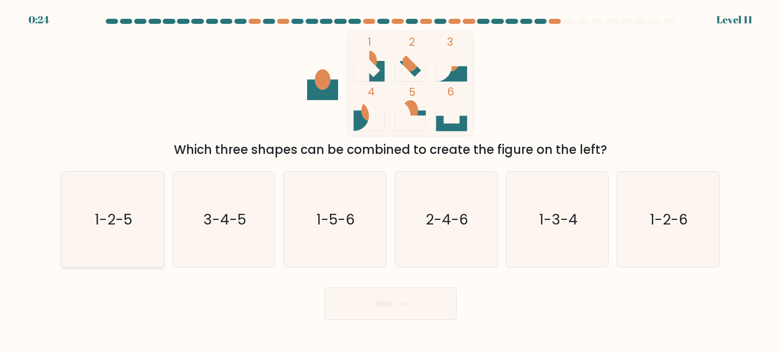
click at [148, 223] on icon "1-2-5" at bounding box center [113, 220] width 96 height 96
click at [390, 182] on input "a. 1-2-5" at bounding box center [390, 179] width 1 height 5
radio input "true"
click at [413, 297] on button "Next" at bounding box center [390, 304] width 132 height 33
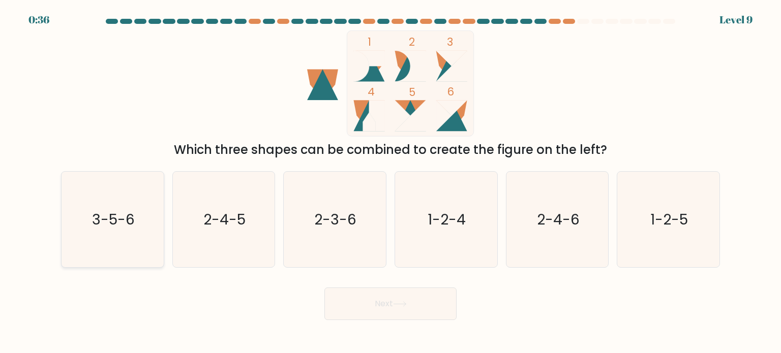
click at [86, 221] on icon "3-5-6" at bounding box center [113, 220] width 96 height 96
click at [390, 182] on input "a. 3-5-6" at bounding box center [390, 179] width 1 height 5
radio input "true"
click at [395, 302] on icon at bounding box center [400, 304] width 14 height 6
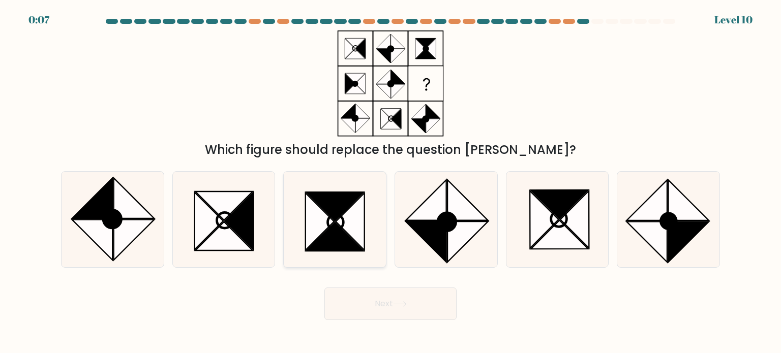
click at [338, 225] on icon at bounding box center [350, 221] width 28 height 57
click at [390, 182] on input "c." at bounding box center [390, 179] width 1 height 5
radio input "true"
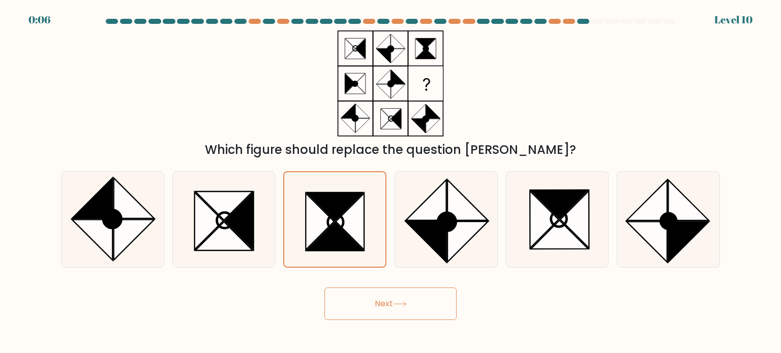
click at [441, 306] on button "Next" at bounding box center [390, 304] width 132 height 33
click at [441, 307] on button "Next" at bounding box center [390, 304] width 132 height 33
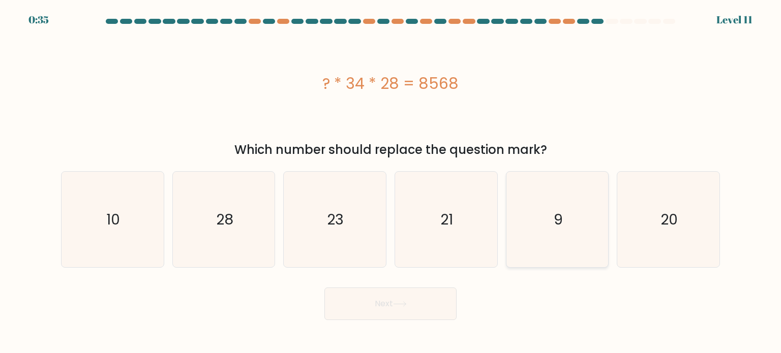
click at [553, 239] on icon "9" at bounding box center [557, 220] width 96 height 96
click at [391, 182] on input "e. 9" at bounding box center [390, 179] width 1 height 5
radio input "true"
click at [413, 308] on button "Next" at bounding box center [390, 304] width 132 height 33
click at [414, 308] on button "Next" at bounding box center [390, 304] width 132 height 33
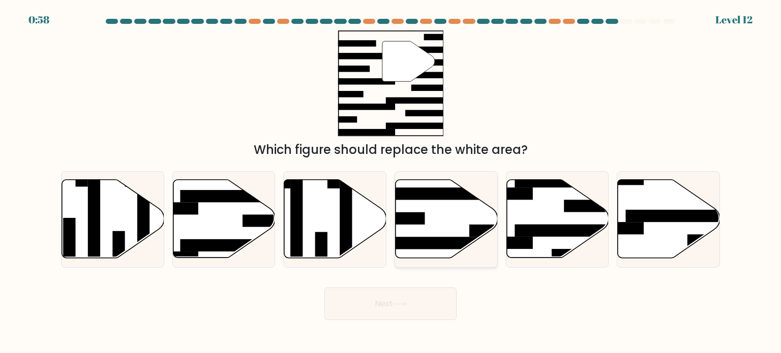
click at [443, 234] on icon at bounding box center [446, 219] width 102 height 78
click at [391, 182] on input "d." at bounding box center [390, 179] width 1 height 5
radio input "true"
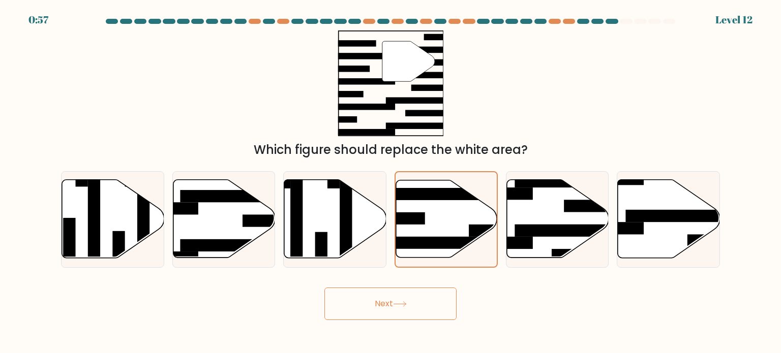
click at [371, 305] on button "Next" at bounding box center [390, 304] width 132 height 33
click at [372, 304] on button "Next" at bounding box center [390, 304] width 132 height 33
click at [415, 314] on button "Next" at bounding box center [390, 304] width 132 height 33
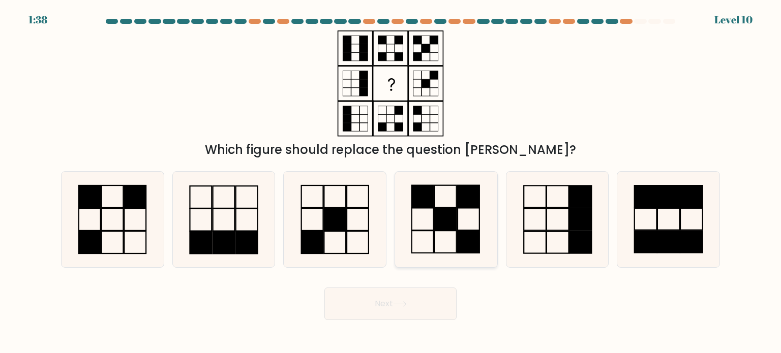
click at [463, 206] on rect at bounding box center [468, 196] width 22 height 22
click at [391, 182] on input "d." at bounding box center [390, 179] width 1 height 5
radio input "true"
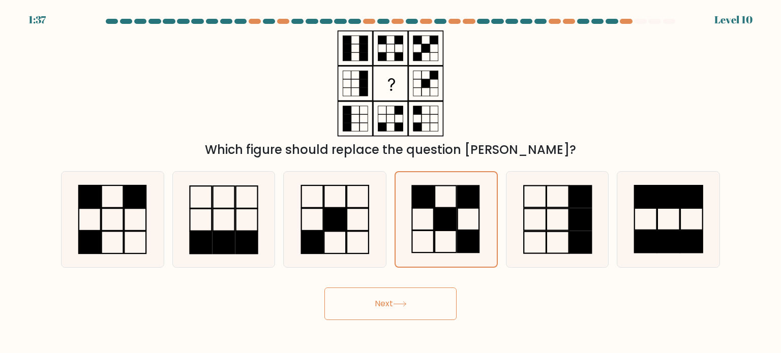
click at [568, 119] on div "Which figure should replace the question [PERSON_NAME]?" at bounding box center [390, 94] width 671 height 129
click at [435, 228] on rect at bounding box center [446, 219] width 22 height 22
click at [391, 182] on input "d." at bounding box center [390, 179] width 1 height 5
click at [416, 303] on button "Next" at bounding box center [390, 304] width 132 height 33
click at [417, 302] on button "Next" at bounding box center [390, 304] width 132 height 33
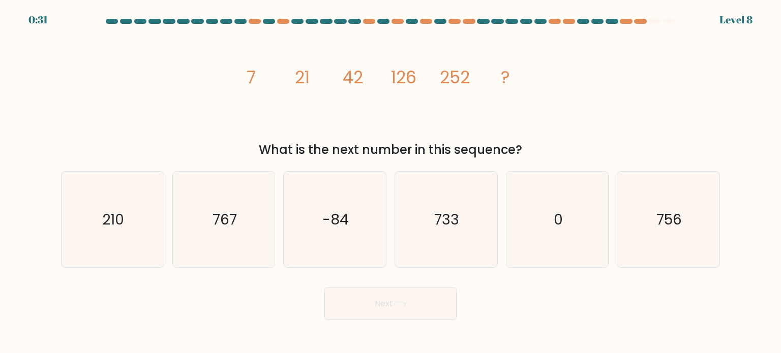
drag, startPoint x: 159, startPoint y: 130, endPoint x: 165, endPoint y: 130, distance: 6.1
click at [159, 130] on div "image/svg+xml 7 21 42 126 252 ? What is the next number in this sequence?" at bounding box center [390, 94] width 671 height 129
drag, startPoint x: 215, startPoint y: 312, endPoint x: 232, endPoint y: 311, distance: 16.3
click at [218, 312] on div "Next" at bounding box center [390, 300] width 671 height 40
click at [663, 306] on div "Next" at bounding box center [390, 300] width 671 height 40
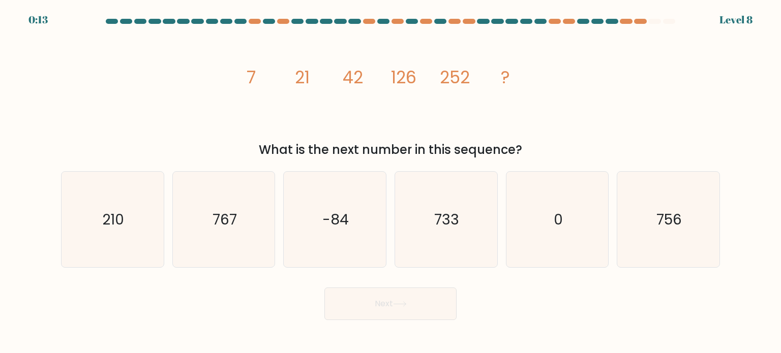
click at [242, 292] on div "Next" at bounding box center [390, 300] width 671 height 40
click at [182, 310] on div "Next" at bounding box center [390, 300] width 671 height 40
click at [410, 228] on icon "733" at bounding box center [446, 220] width 96 height 96
click at [391, 182] on input "d. 733" at bounding box center [390, 179] width 1 height 5
radio input "true"
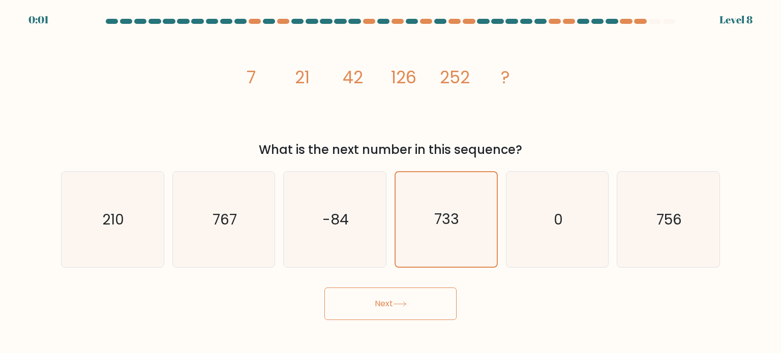
click at [452, 302] on button "Next" at bounding box center [390, 304] width 132 height 33
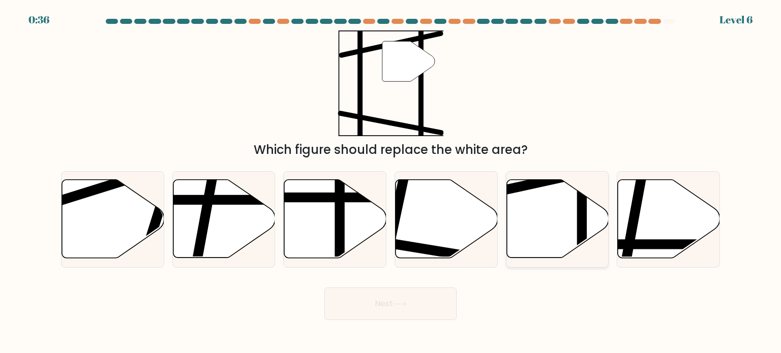
click at [576, 211] on icon at bounding box center [557, 219] width 102 height 78
click at [391, 182] on input "e." at bounding box center [390, 179] width 1 height 5
radio input "true"
click at [404, 312] on button "Next" at bounding box center [390, 304] width 132 height 33
click at [405, 311] on button "Next" at bounding box center [390, 304] width 132 height 33
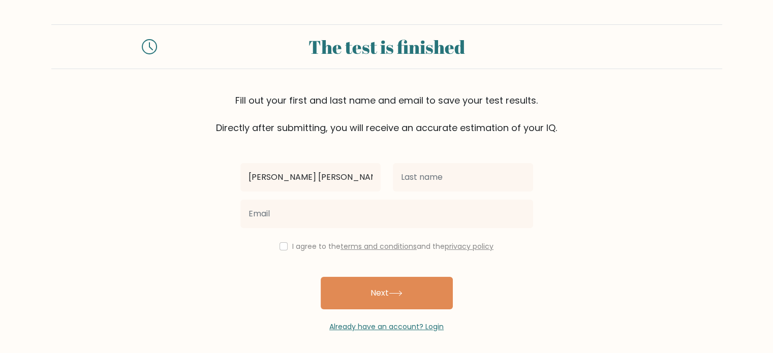
type input "[PERSON_NAME]"
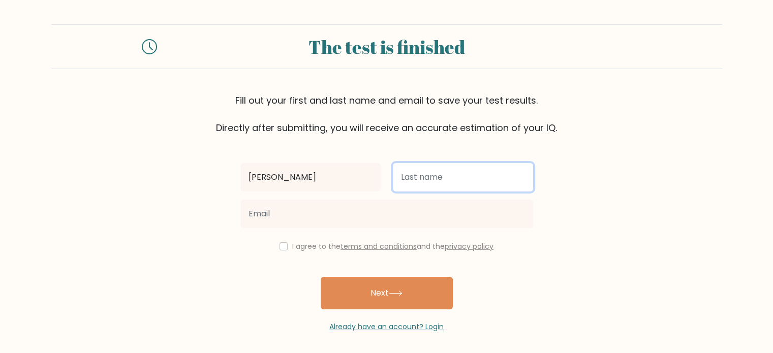
click at [434, 176] on input "text" at bounding box center [463, 177] width 140 height 28
type input "Omilda"
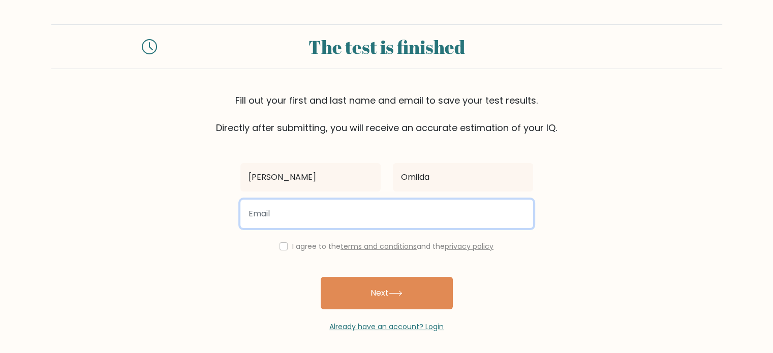
drag, startPoint x: 355, startPoint y: 220, endPoint x: 362, endPoint y: 216, distance: 8.0
click at [355, 219] on input "email" at bounding box center [386, 214] width 293 height 28
type input "omildakathleen@gmail.com"
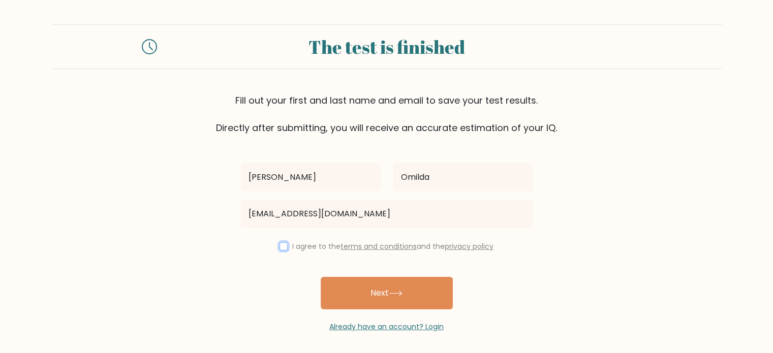
click at [280, 245] on input "checkbox" at bounding box center [284, 246] width 8 height 8
checkbox input "true"
click at [388, 295] on button "Next" at bounding box center [387, 293] width 132 height 33
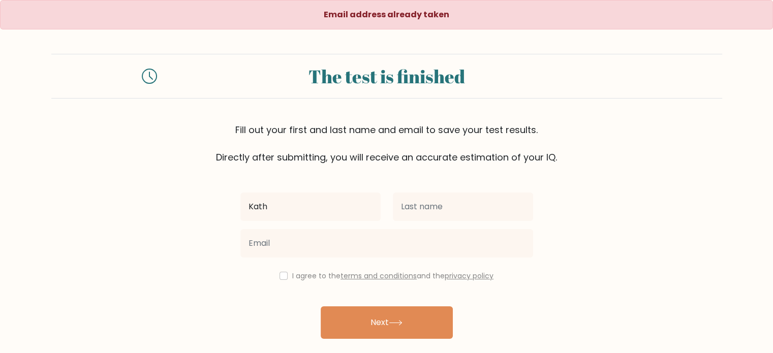
type input "[PERSON_NAME]"
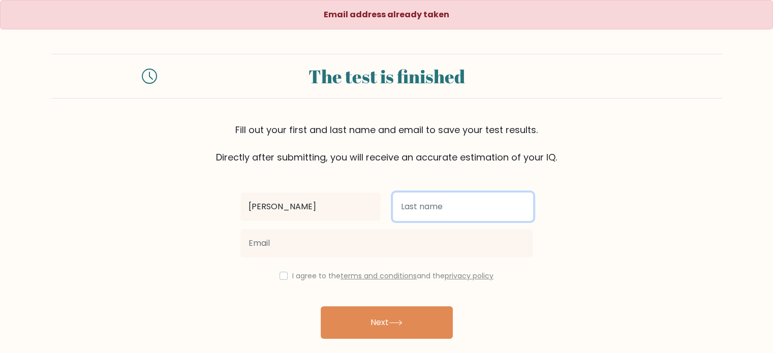
click at [427, 208] on input "text" at bounding box center [463, 207] width 140 height 28
type input "Omilda"
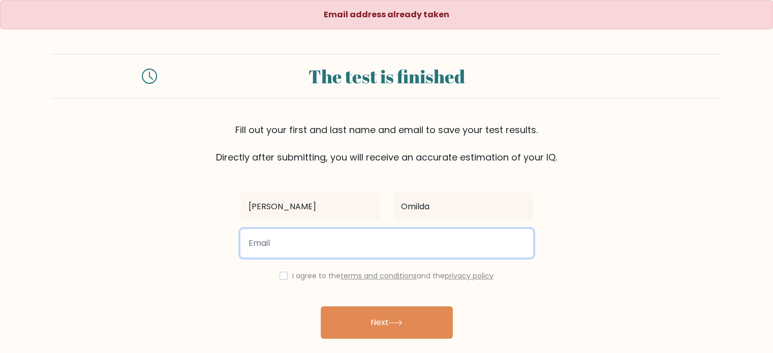
click at [357, 248] on input "email" at bounding box center [386, 243] width 293 height 28
type input "[EMAIL_ADDRESS][DOMAIN_NAME]"
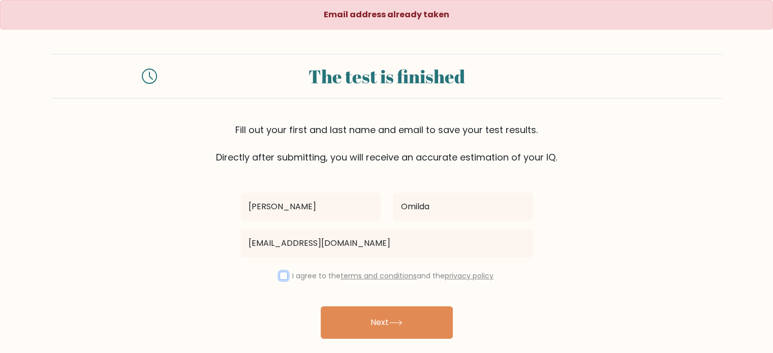
click at [281, 276] on input "checkbox" at bounding box center [284, 276] width 8 height 8
checkbox input "true"
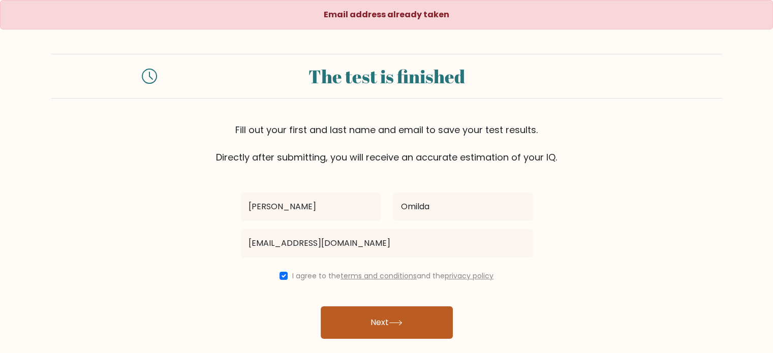
click at [358, 325] on button "Next" at bounding box center [387, 322] width 132 height 33
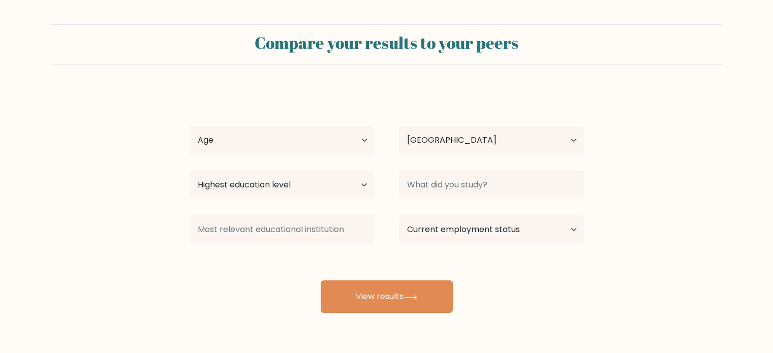
select select "JP"
click at [313, 138] on select "Age Under [DEMOGRAPHIC_DATA] [DEMOGRAPHIC_DATA] [DEMOGRAPHIC_DATA] [DEMOGRAPHIC…" at bounding box center [282, 140] width 185 height 28
select select "25_34"
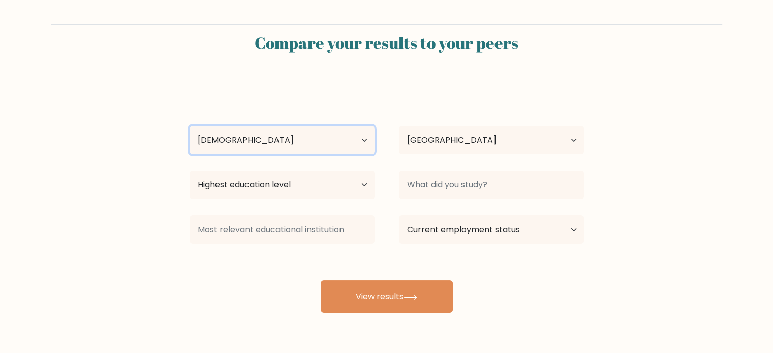
click at [190, 126] on select "Age Under [DEMOGRAPHIC_DATA] [DEMOGRAPHIC_DATA] [DEMOGRAPHIC_DATA] [DEMOGRAPHIC…" at bounding box center [282, 140] width 185 height 28
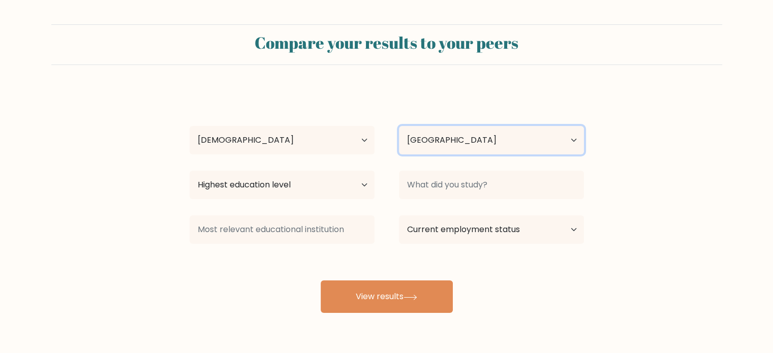
click at [486, 139] on select "Country [GEOGRAPHIC_DATA] [GEOGRAPHIC_DATA] [GEOGRAPHIC_DATA] [US_STATE] [GEOGR…" at bounding box center [491, 140] width 185 height 28
select select "PH"
click at [399, 126] on select "Country [GEOGRAPHIC_DATA] [GEOGRAPHIC_DATA] [GEOGRAPHIC_DATA] [US_STATE] [GEOGR…" at bounding box center [491, 140] width 185 height 28
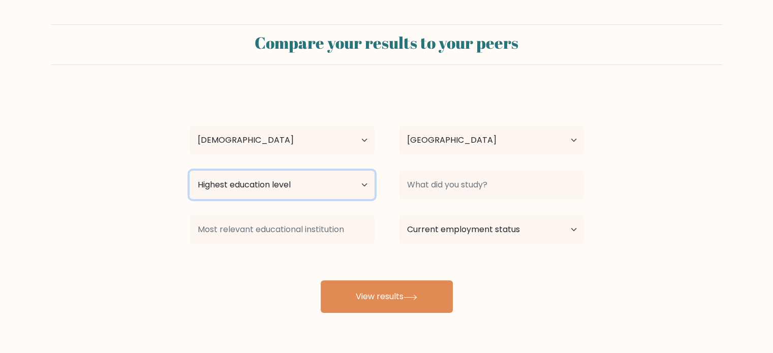
click at [275, 186] on select "Highest education level No schooling Primary Lower Secondary Upper Secondary Oc…" at bounding box center [282, 185] width 185 height 28
select select "bachelors_degree"
click at [190, 171] on select "Highest education level No schooling Primary Lower Secondary Upper Secondary Oc…" at bounding box center [282, 185] width 185 height 28
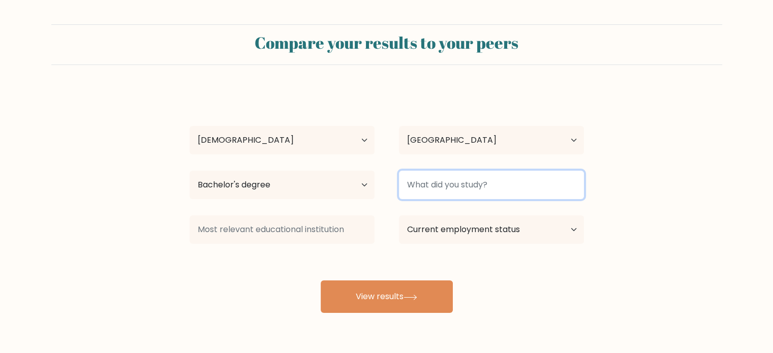
click at [455, 190] on input at bounding box center [491, 185] width 185 height 28
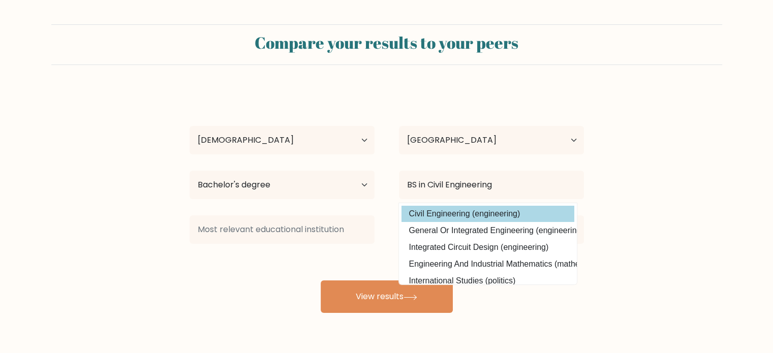
click at [478, 211] on option "Civil Engineering (engineering)" at bounding box center [487, 214] width 173 height 16
type input "Civil Engineering"
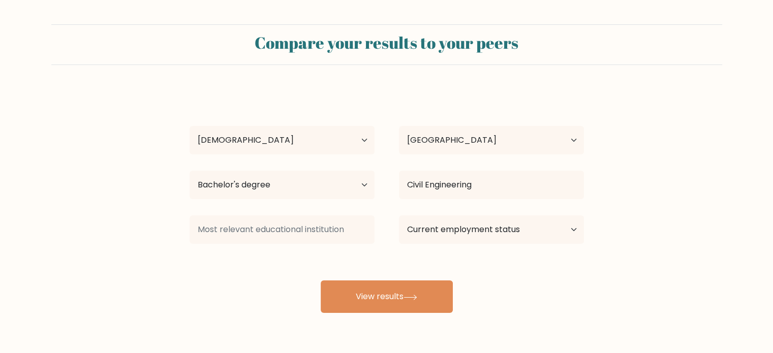
click at [687, 179] on form "Compare your results to your peers [PERSON_NAME] Age Under [DEMOGRAPHIC_DATA] […" at bounding box center [386, 168] width 773 height 289
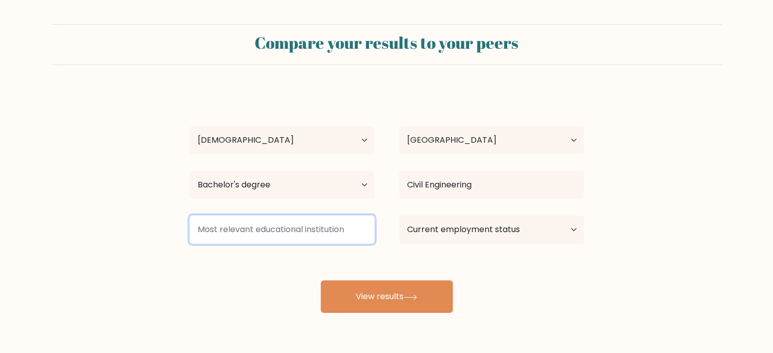
click at [330, 235] on input at bounding box center [282, 229] width 185 height 28
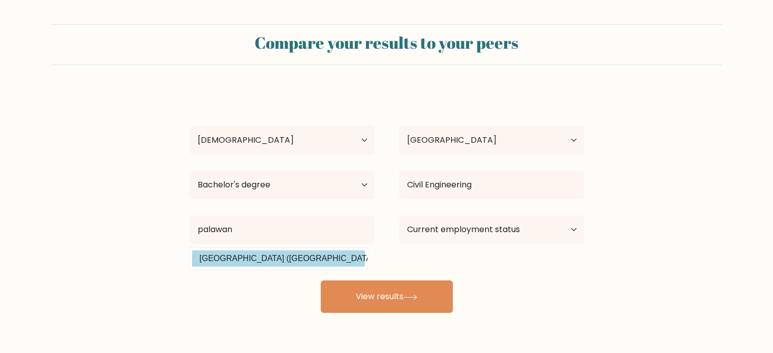
click at [311, 261] on option "[GEOGRAPHIC_DATA] ([GEOGRAPHIC_DATA])" at bounding box center [278, 259] width 173 height 16
type input "[GEOGRAPHIC_DATA]"
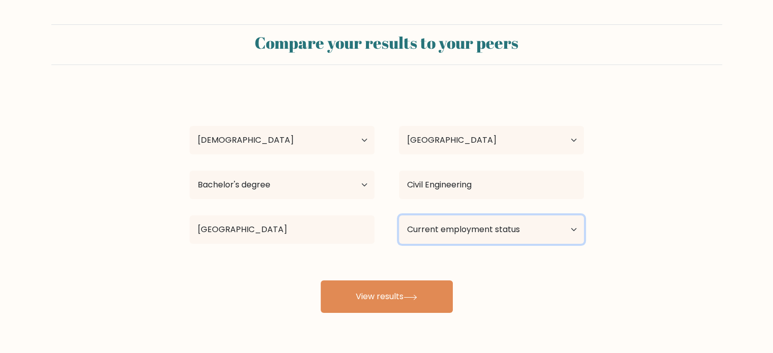
click at [442, 225] on select "Current employment status Employed Student Retired Other / prefer not to answer" at bounding box center [491, 229] width 185 height 28
click at [461, 315] on div "Compare your results to your peers [PERSON_NAME] Age Under [DEMOGRAPHIC_DATA] […" at bounding box center [386, 192] width 773 height 385
click at [524, 236] on select "Current employment status Employed Student Retired Other / prefer not to answer" at bounding box center [491, 229] width 185 height 28
select select "other"
click at [399, 215] on select "Current employment status Employed Student Retired Other / prefer not to answer" at bounding box center [491, 229] width 185 height 28
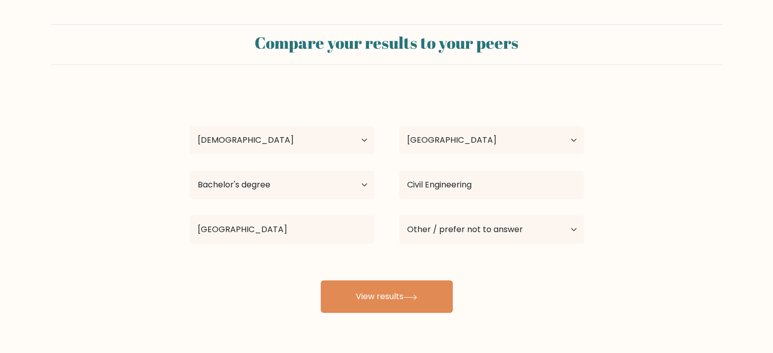
click at [653, 234] on form "Compare your results to your peers [PERSON_NAME] Age Under [DEMOGRAPHIC_DATA] […" at bounding box center [386, 168] width 773 height 289
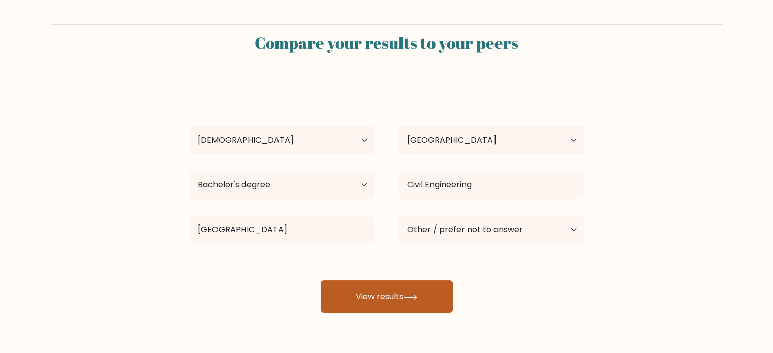
drag, startPoint x: 405, startPoint y: 305, endPoint x: 408, endPoint y: 311, distance: 6.2
click at [405, 306] on button "View results" at bounding box center [387, 297] width 132 height 33
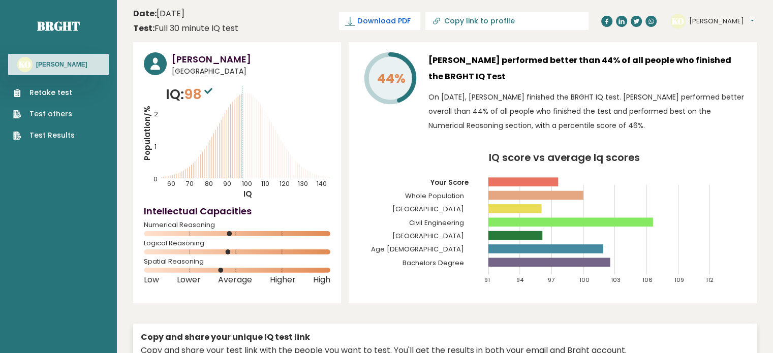
click at [410, 24] on span "Download PDF" at bounding box center [383, 21] width 53 height 11
click at [404, 18] on span "✓ Your PDF is downloaded..." at bounding box center [362, 21] width 115 height 18
click at [741, 20] on button "[PERSON_NAME]" at bounding box center [721, 21] width 65 height 10
click at [318, 21] on span "✓" at bounding box center [314, 21] width 7 height 13
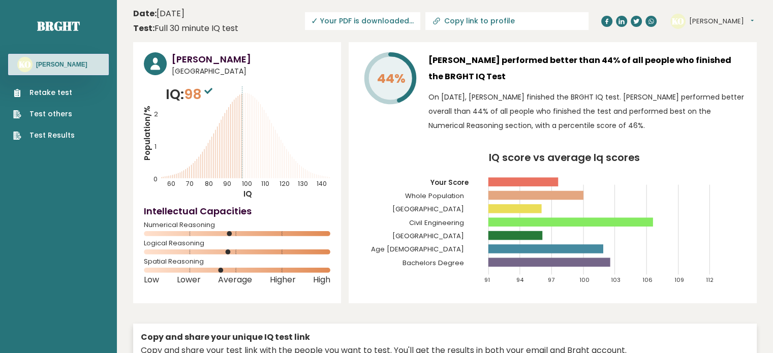
click at [318, 20] on span "✓" at bounding box center [314, 21] width 7 height 13
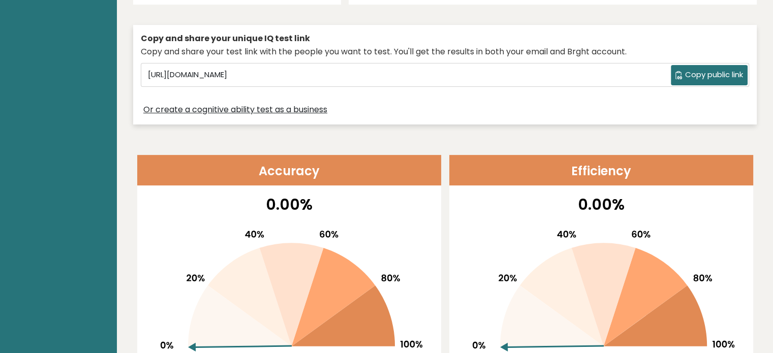
scroll to position [305, 0]
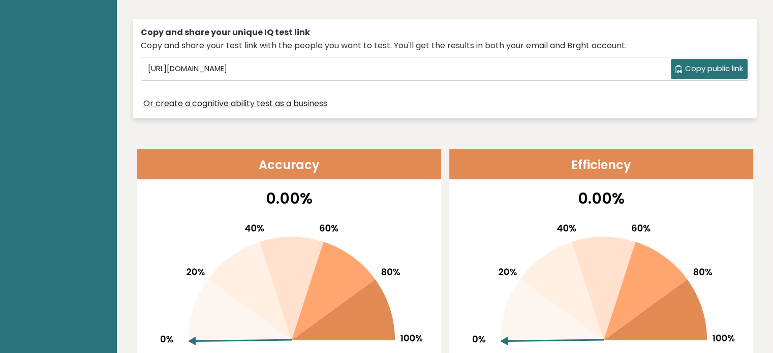
click at [700, 69] on span "Copy public link" at bounding box center [714, 69] width 58 height 12
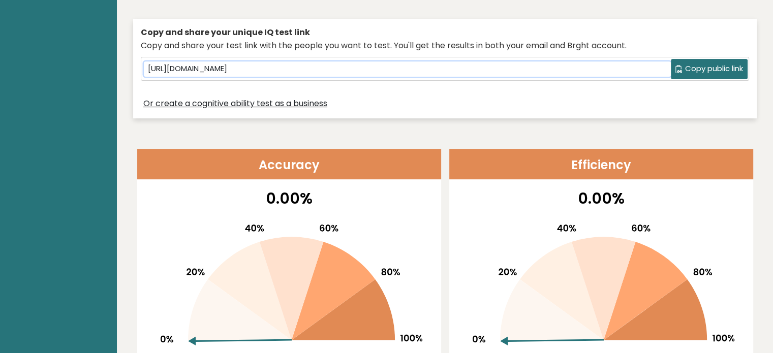
copy span "✓"
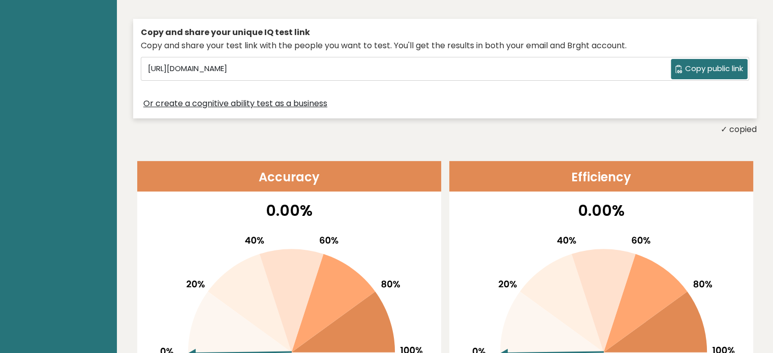
click at [468, 134] on div "✓ copied" at bounding box center [445, 129] width 624 height 12
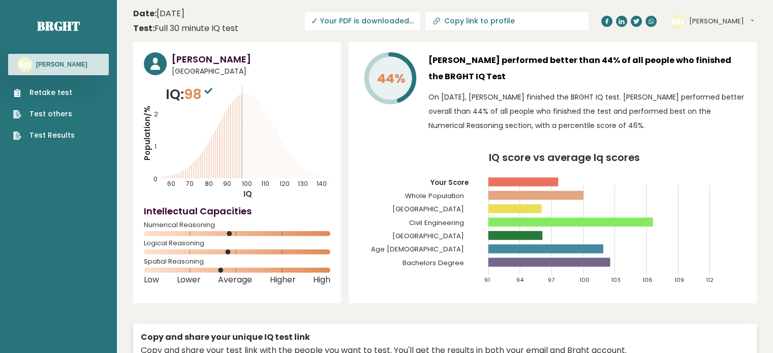
scroll to position [0, 0]
click at [409, 24] on span "✓ Your PDF is downloaded..." at bounding box center [362, 21] width 115 height 18
click at [313, 19] on header "Date: [DATE] Test: Full 30 minute IQ test Download PDF Downloading... Downloadi…" at bounding box center [445, 21] width 624 height 32
click at [356, 22] on span "✓ Your PDF is downloaded..." at bounding box center [362, 21] width 115 height 18
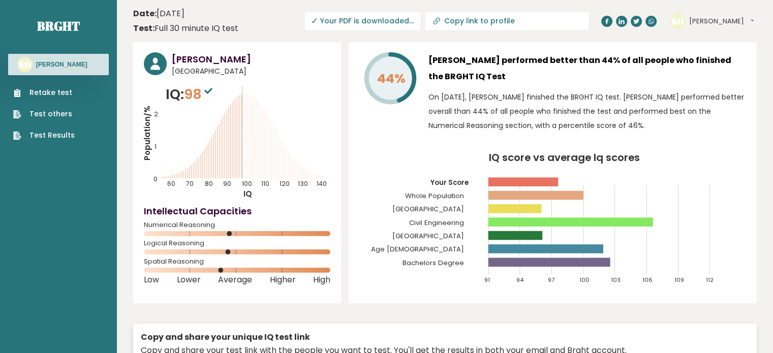
click at [384, 18] on span "✓ Your PDF is downloaded..." at bounding box center [362, 21] width 115 height 18
click at [384, 17] on span "✓ Your PDF is downloaded..." at bounding box center [362, 21] width 115 height 18
click at [372, 20] on span "✓ Your PDF is downloaded..." at bounding box center [362, 21] width 115 height 18
click at [337, 36] on header "Date: [DATE] Test: Full 30 minute IQ test Download PDF Downloading... Downloadi…" at bounding box center [445, 21] width 624 height 32
click at [731, 20] on button "[PERSON_NAME]" at bounding box center [721, 21] width 65 height 10
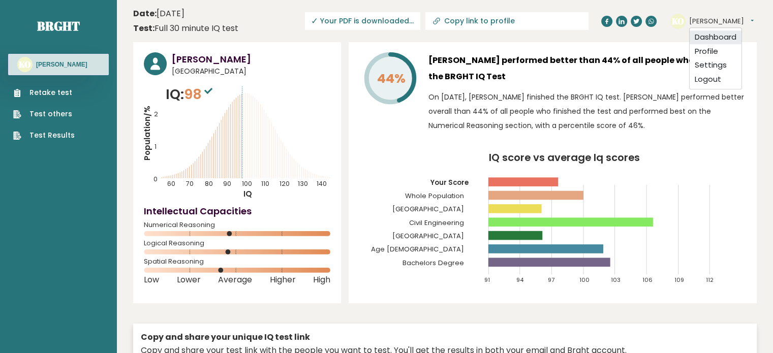
click at [728, 38] on link "Dashboard" at bounding box center [716, 37] width 52 height 14
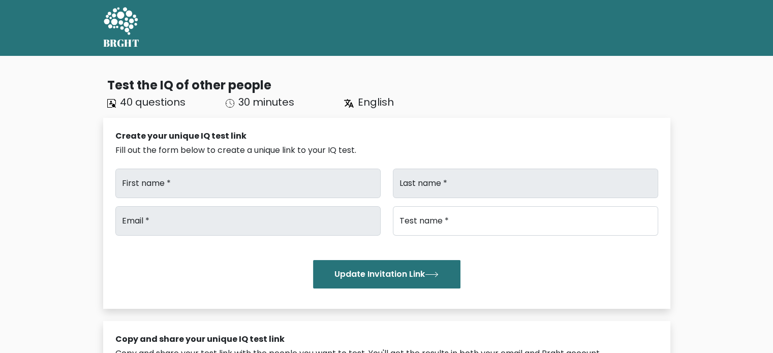
type input "[PERSON_NAME]"
type input "Omilda"
type input "[EMAIL_ADDRESS][DOMAIN_NAME]"
type input "Brght Intelligence Test"
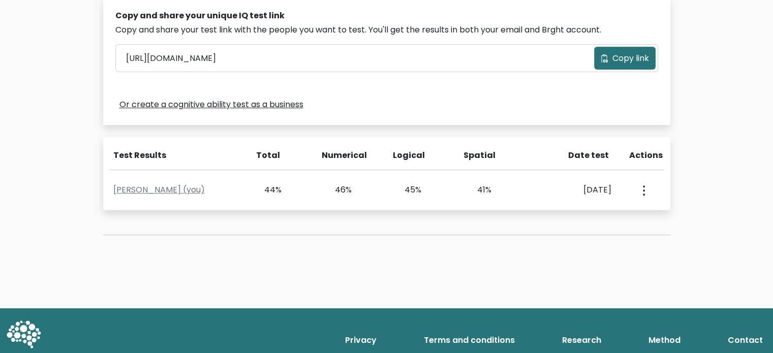
scroll to position [340, 0]
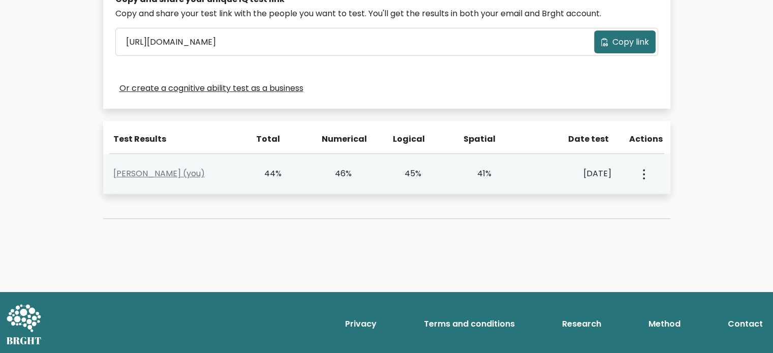
click at [644, 170] on button "button" at bounding box center [643, 174] width 8 height 32
click at [663, 200] on link "View Profile" at bounding box center [679, 203] width 80 height 16
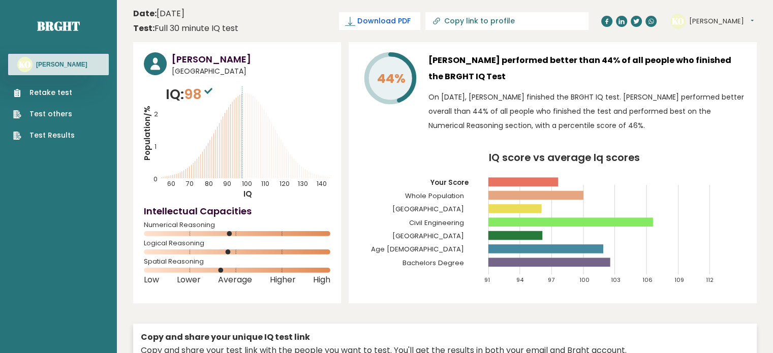
click at [410, 19] on span "Download PDF" at bounding box center [383, 21] width 53 height 11
drag, startPoint x: 767, startPoint y: 54, endPoint x: 760, endPoint y: 69, distance: 15.9
